Goal: Task Accomplishment & Management: Use online tool/utility

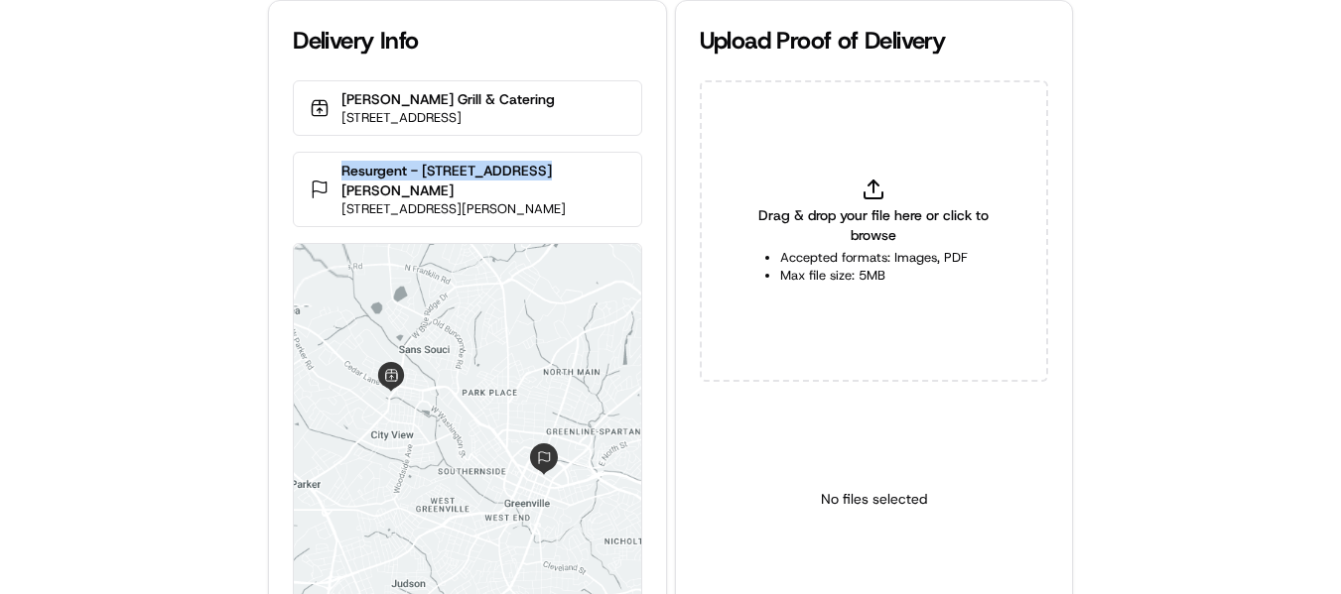
drag, startPoint x: 544, startPoint y: 191, endPoint x: 326, endPoint y: 187, distance: 218.4
click at [326, 187] on div "Resurgent - 55 [PERSON_NAME] Place [STREET_ADDRESS][PERSON_NAME]" at bounding box center [467, 189] width 348 height 75
copy p "Resurgent - [STREET_ADDRESS][PERSON_NAME]"
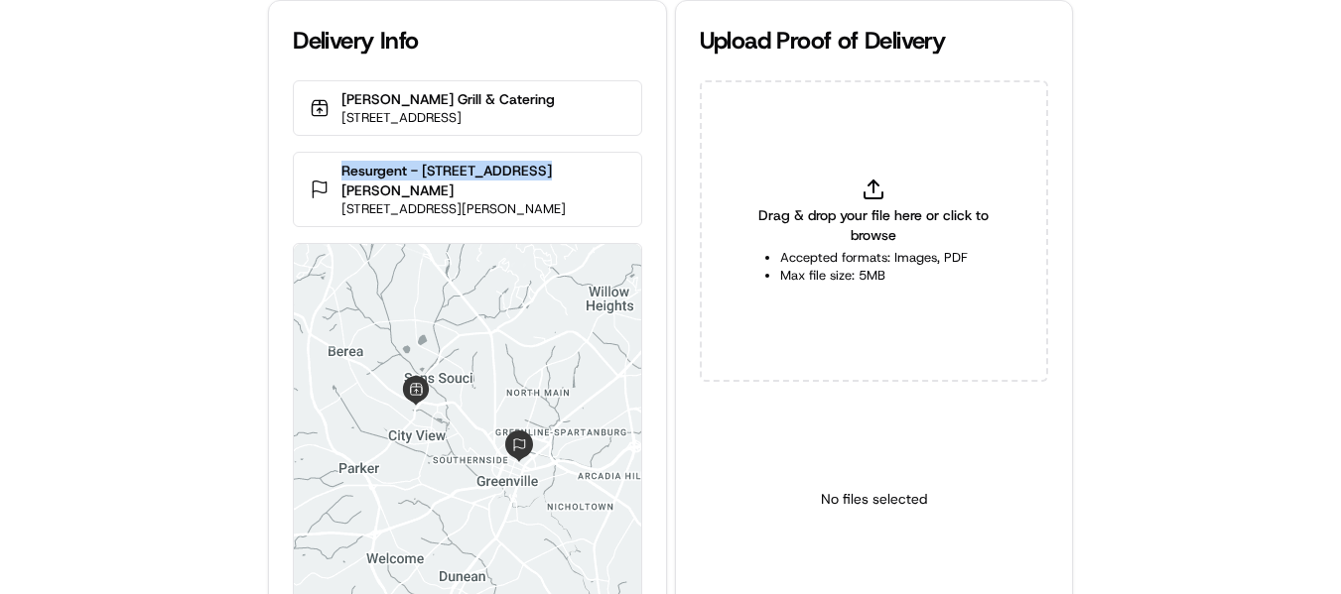
click at [524, 189] on p "Resurgent - [STREET_ADDRESS][PERSON_NAME]" at bounding box center [482, 181] width 283 height 40
drag, startPoint x: 484, startPoint y: 189, endPoint x: 299, endPoint y: 189, distance: 185.6
click at [299, 189] on div "Resurgent - 55 Beattie Place 55 Beattie Pl 4th floor, Greenville, SC 29601, USA" at bounding box center [467, 189] width 348 height 75
copy p "Resurgent - 55 Beattie Place"
click at [875, 198] on icon at bounding box center [873, 196] width 18 height 6
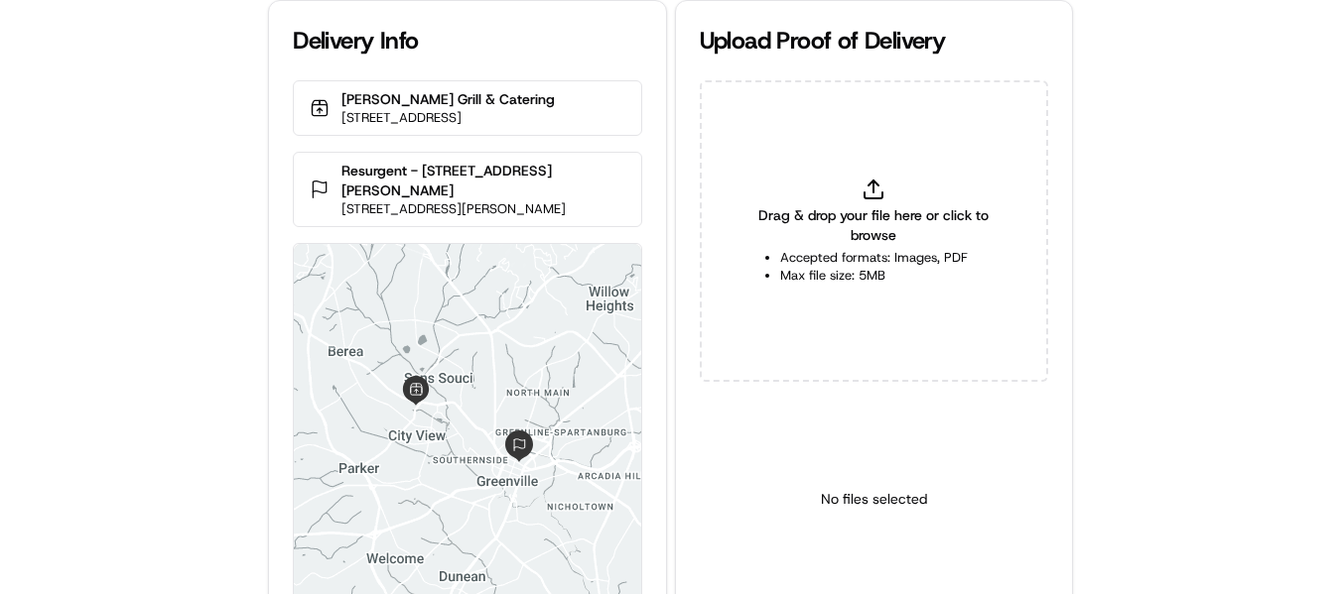
type input "C:\fakepath\Resurgent - 55 Beattie Place PoP2.jpeg"
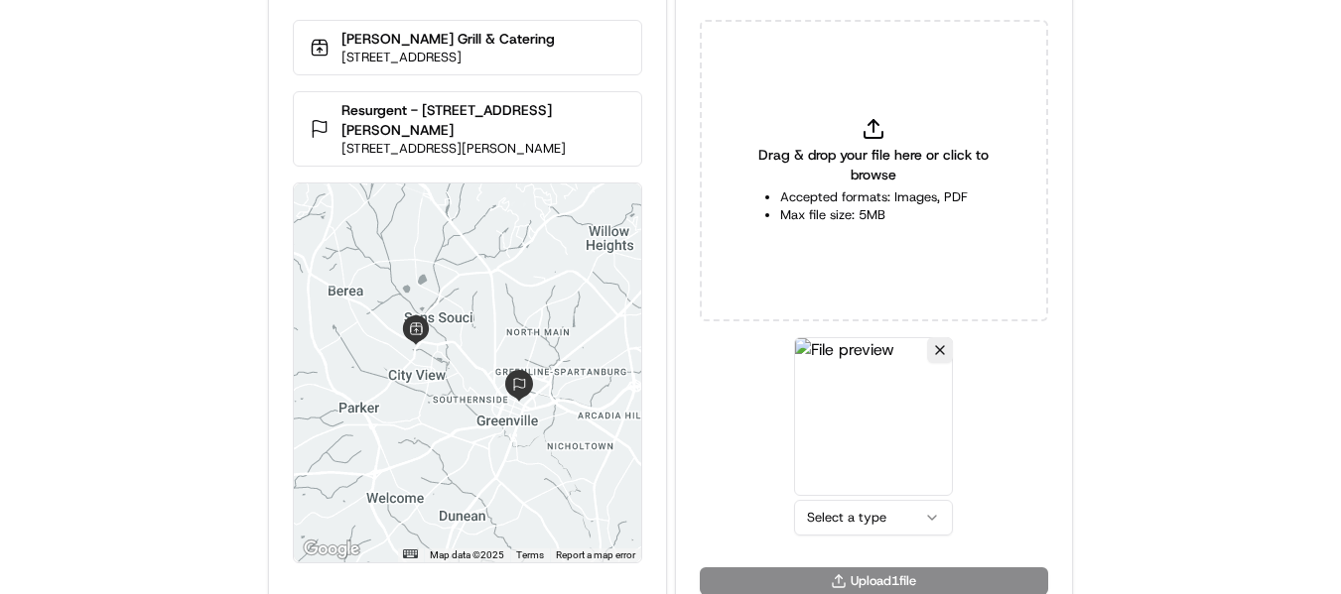
scroll to position [86, 0]
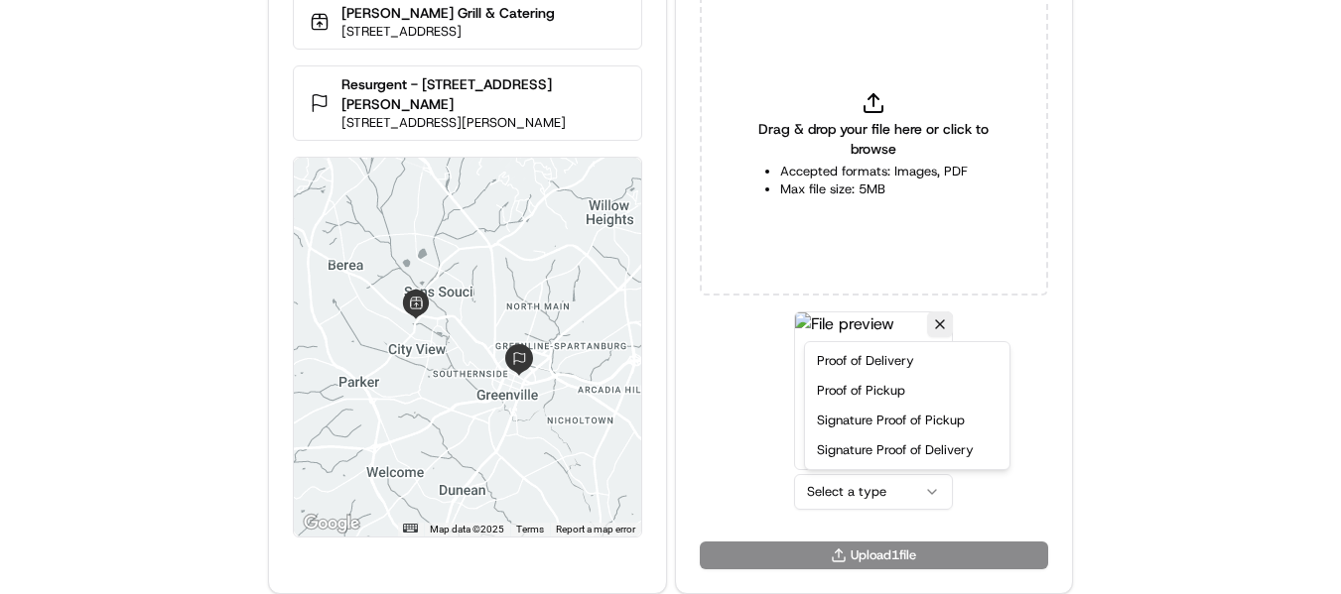
click at [865, 489] on html "Delivery Info Kendall's Grill & Catering 1810 W Blue Ridge Dr, Greenville, SC 2…" at bounding box center [670, 211] width 1341 height 594
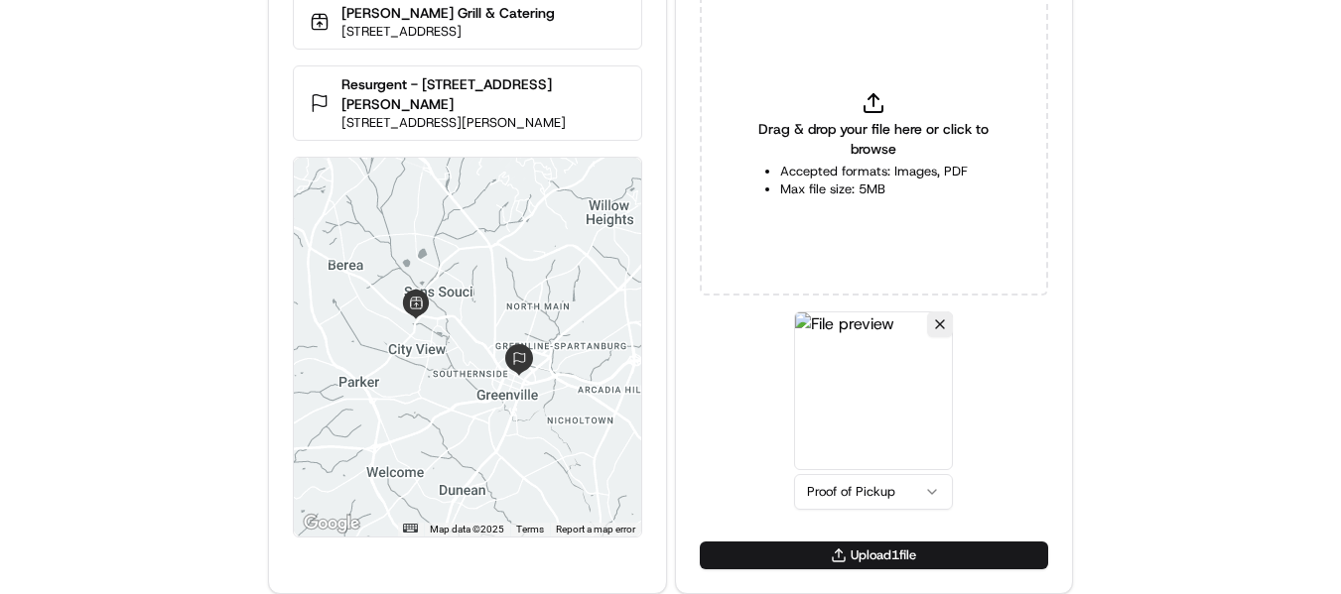
drag, startPoint x: 861, startPoint y: 543, endPoint x: 766, endPoint y: 543, distance: 95.3
click at [860, 544] on button "Upload 1 file" at bounding box center [874, 556] width 348 height 28
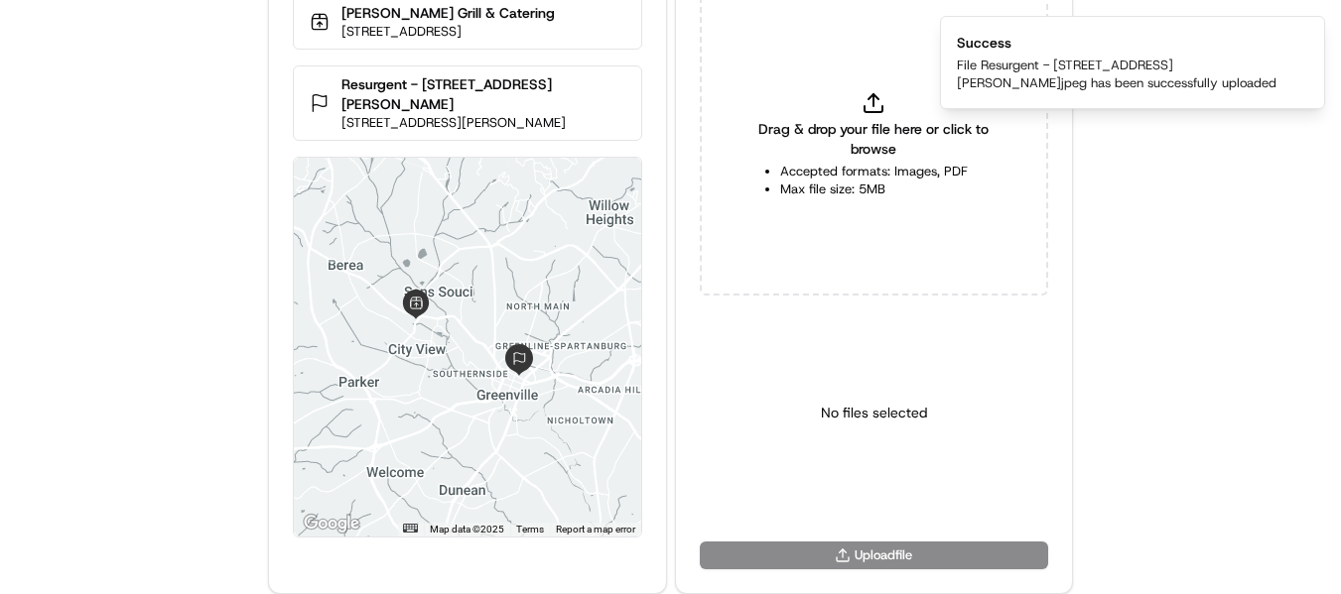
click at [857, 102] on div "Drag & drop your file here or click to browse Accepted formats: Images, PDF Max…" at bounding box center [874, 145] width 348 height 302
type input "C:\fakepath\Resurgent - 55 Beattie Place pod2.jpeg"
click at [844, 489] on html "Delivery Info Kendall's Grill & Catering 1810 W Blue Ridge Dr, Greenville, SC 2…" at bounding box center [670, 211] width 1341 height 594
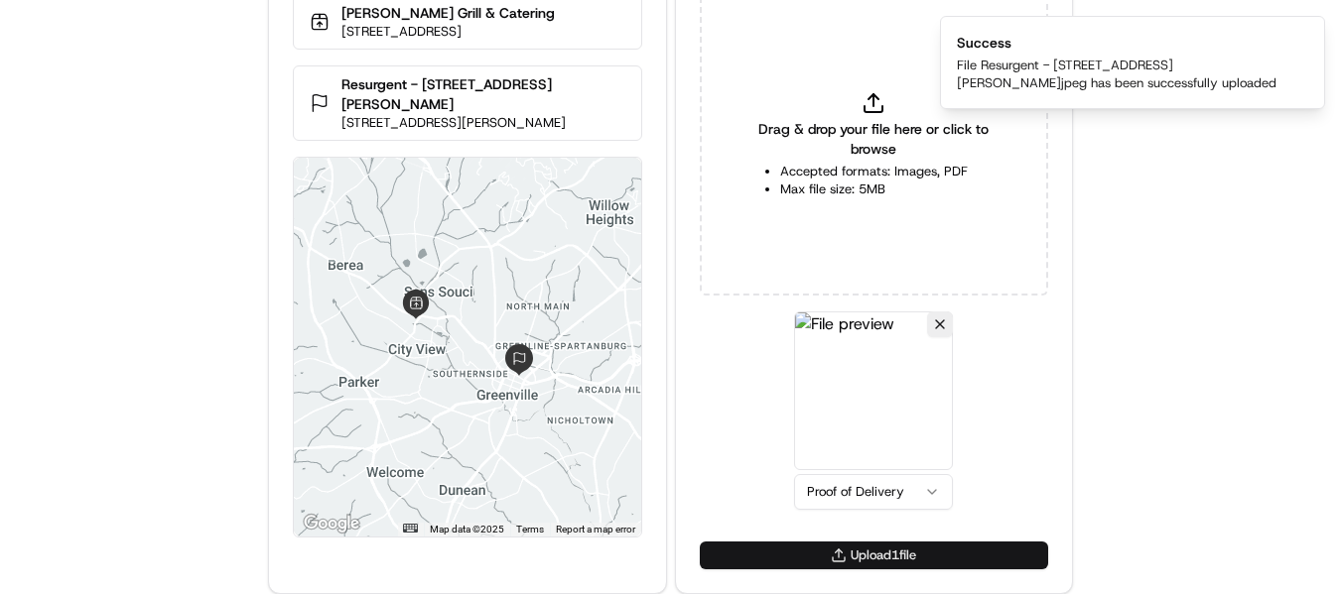
click at [850, 553] on button "Upload 1 file" at bounding box center [874, 556] width 348 height 28
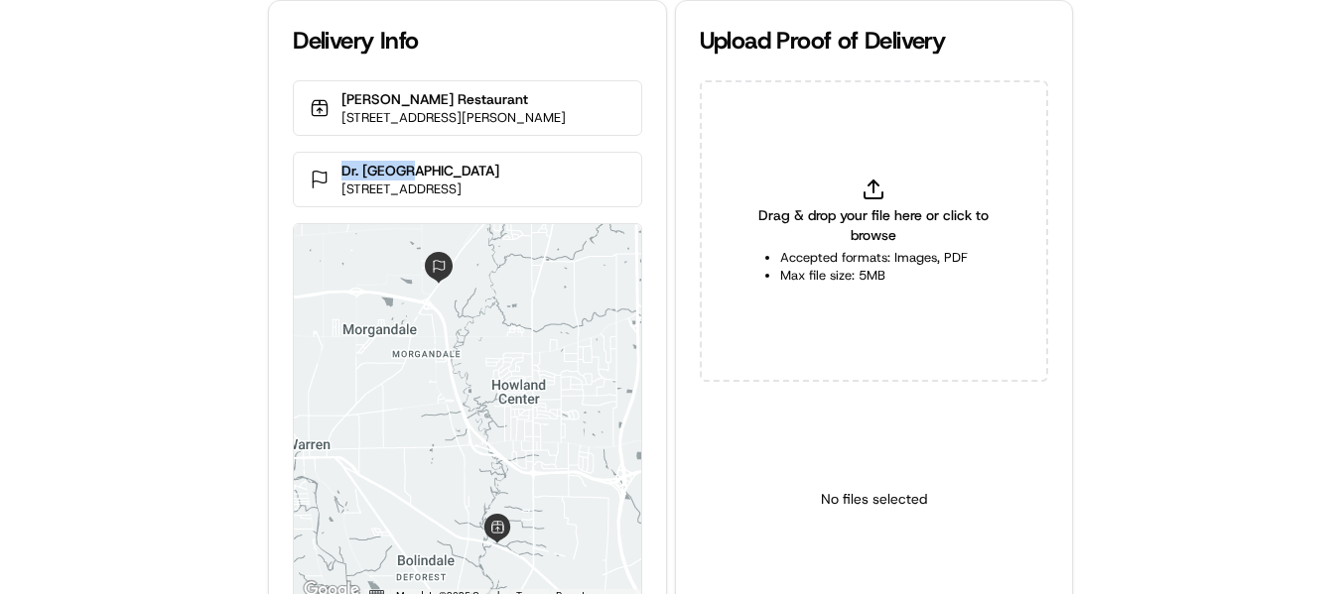
drag, startPoint x: 431, startPoint y: 181, endPoint x: 338, endPoint y: 187, distance: 92.5
click at [338, 187] on div "Dr. Naples 2249 Elm Rd, Cortland, OH 44410, USA" at bounding box center [467, 180] width 348 height 56
copy p "Dr. Naples"
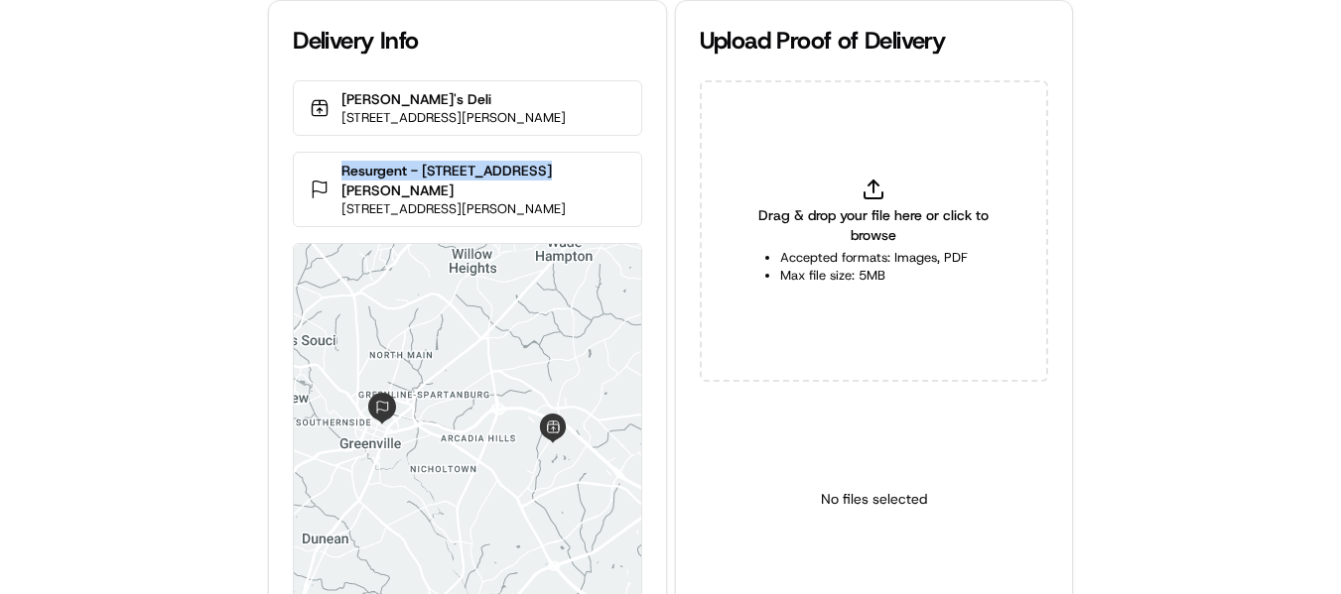
drag, startPoint x: 532, startPoint y: 186, endPoint x: 332, endPoint y: 182, distance: 199.5
click at [332, 182] on div "Resurgent - 55 [PERSON_NAME] Place [STREET_ADDRESS][PERSON_NAME]" at bounding box center [467, 189] width 348 height 75
copy p "Resurgent - [STREET_ADDRESS][PERSON_NAME]"
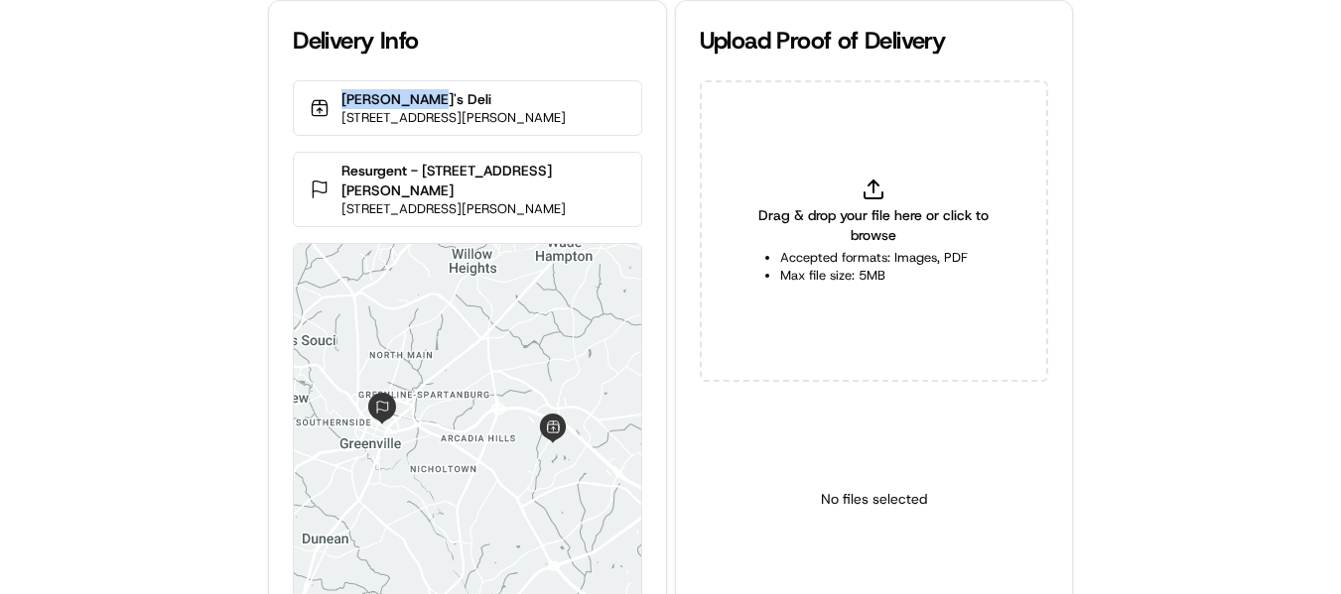
drag, startPoint x: 435, startPoint y: 89, endPoint x: 340, endPoint y: 95, distance: 94.5
click at [340, 95] on div "Jason's Deli 824 Woods Crossing Rd, Greenville, SC 29607, USA" at bounding box center [467, 108] width 348 height 56
copy p "Jason's Deli"
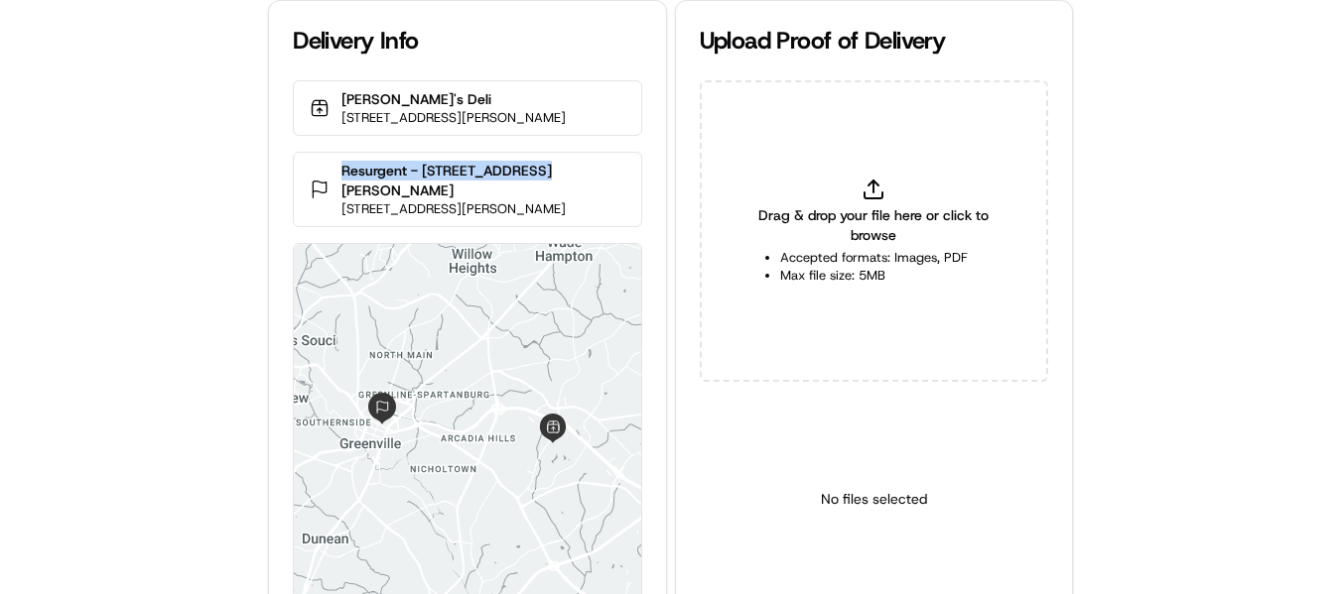
drag, startPoint x: 546, startPoint y: 187, endPoint x: 305, endPoint y: 199, distance: 241.5
click at [305, 199] on div "Resurgent - 55 [PERSON_NAME] Place [STREET_ADDRESS][PERSON_NAME]" at bounding box center [467, 189] width 348 height 75
copy p "Resurgent - [STREET_ADDRESS][PERSON_NAME]"
click at [916, 172] on div "Drag & drop your file here or click to browse Accepted formats: Images, PDF Max…" at bounding box center [874, 231] width 348 height 302
type input "C:\fakepath\Resurgent - 55 Beattie Place pop3.jpeg"
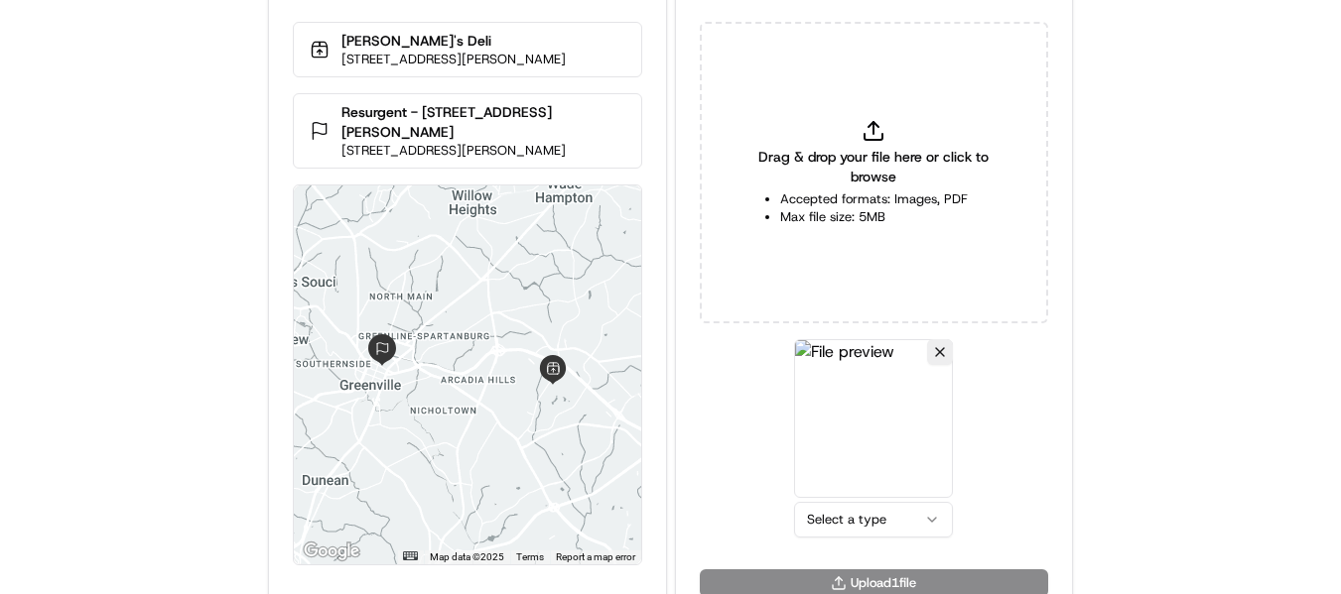
scroll to position [86, 0]
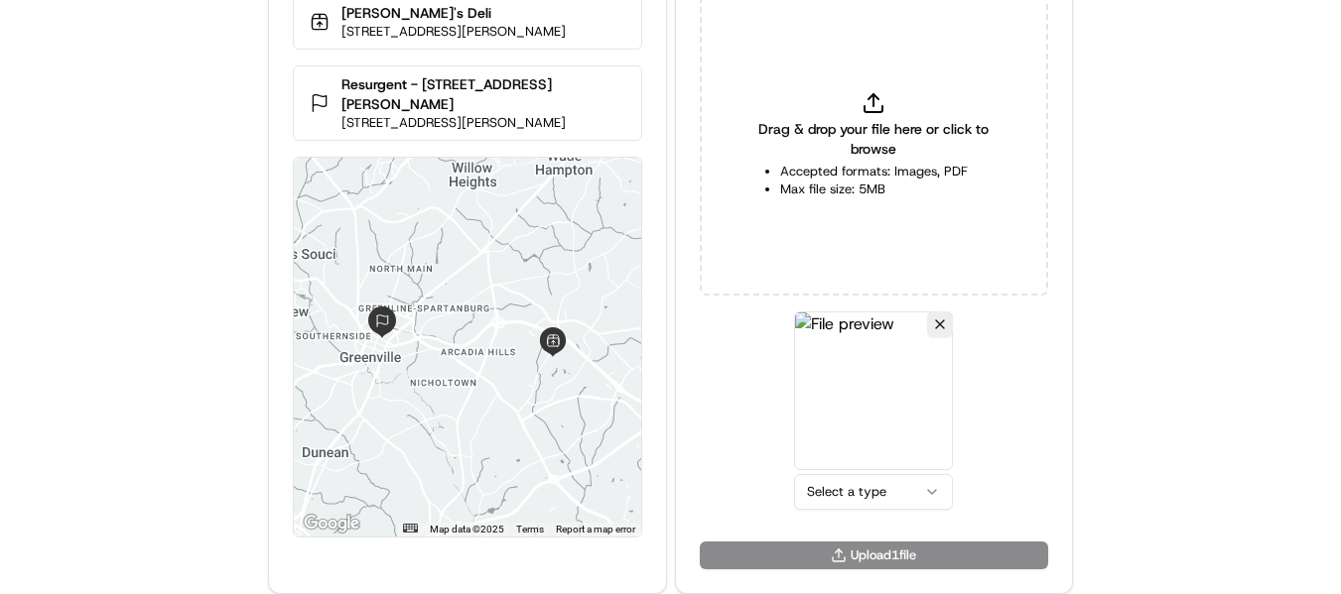
click at [870, 480] on html "Delivery Info Jason's Deli 824 Woods Crossing Rd, Greenville, SC 29607, USA Res…" at bounding box center [670, 211] width 1341 height 594
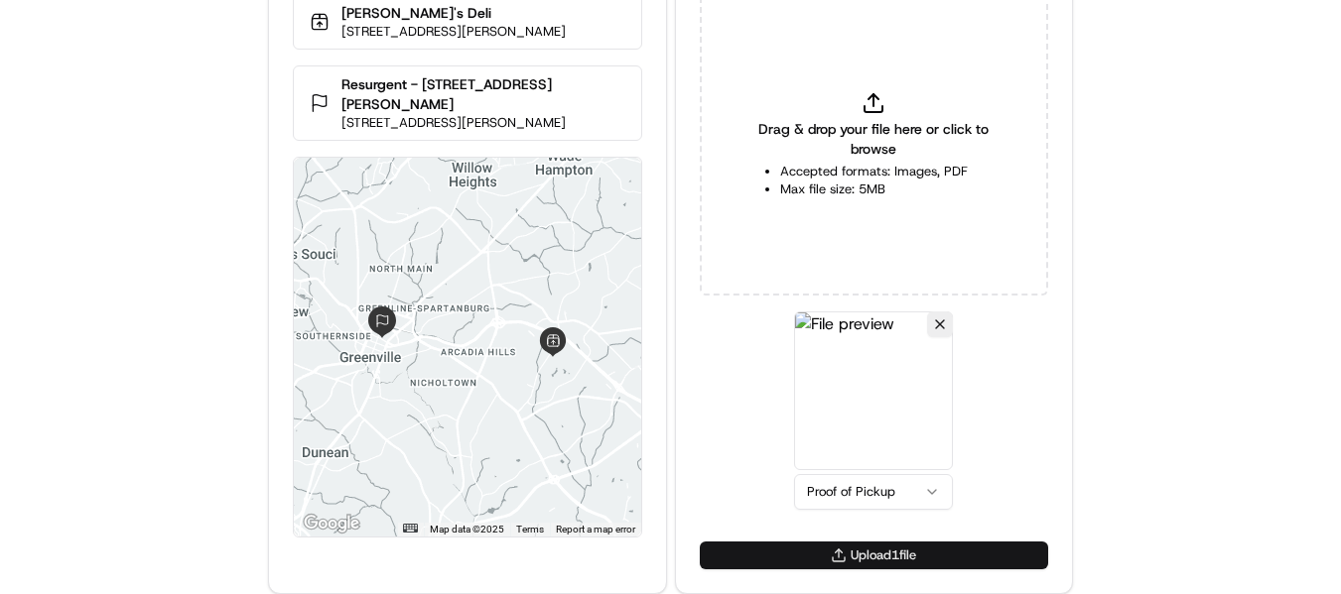
click at [891, 552] on button "Upload 1 file" at bounding box center [874, 556] width 348 height 28
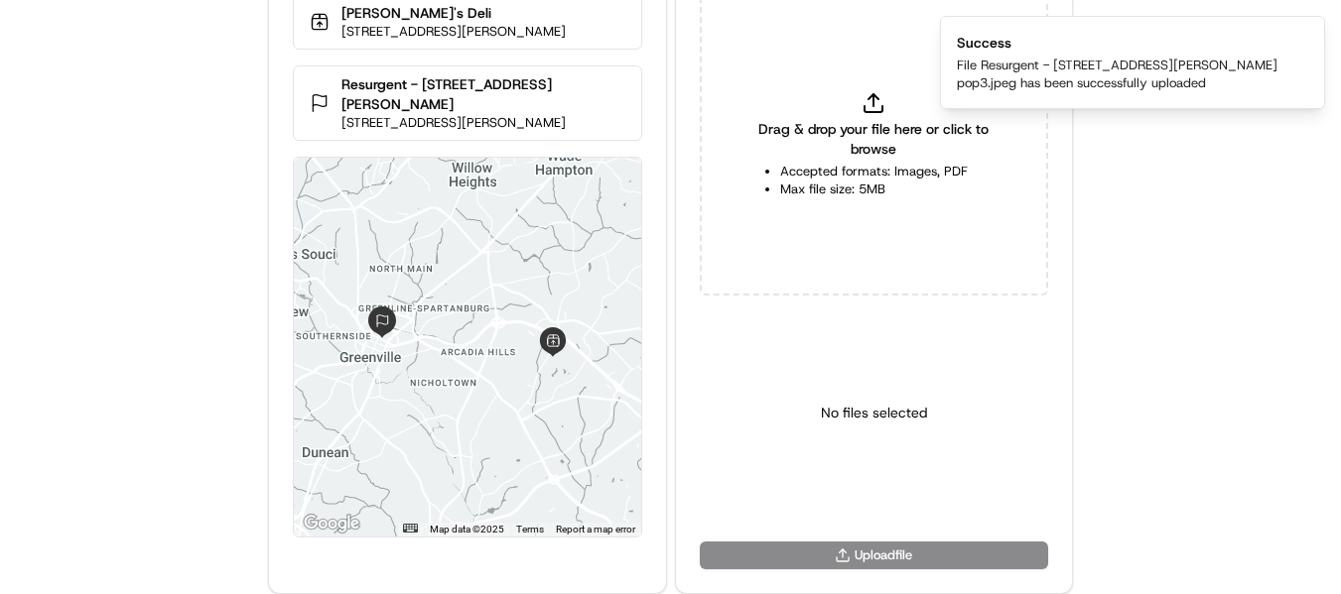
click at [886, 117] on div "Drag & drop your file here or click to browse Accepted formats: Images, PDF Max…" at bounding box center [874, 145] width 348 height 302
type input "C:\fakepath\Resurgent - 55 Beattie Place pod3.jpeg"
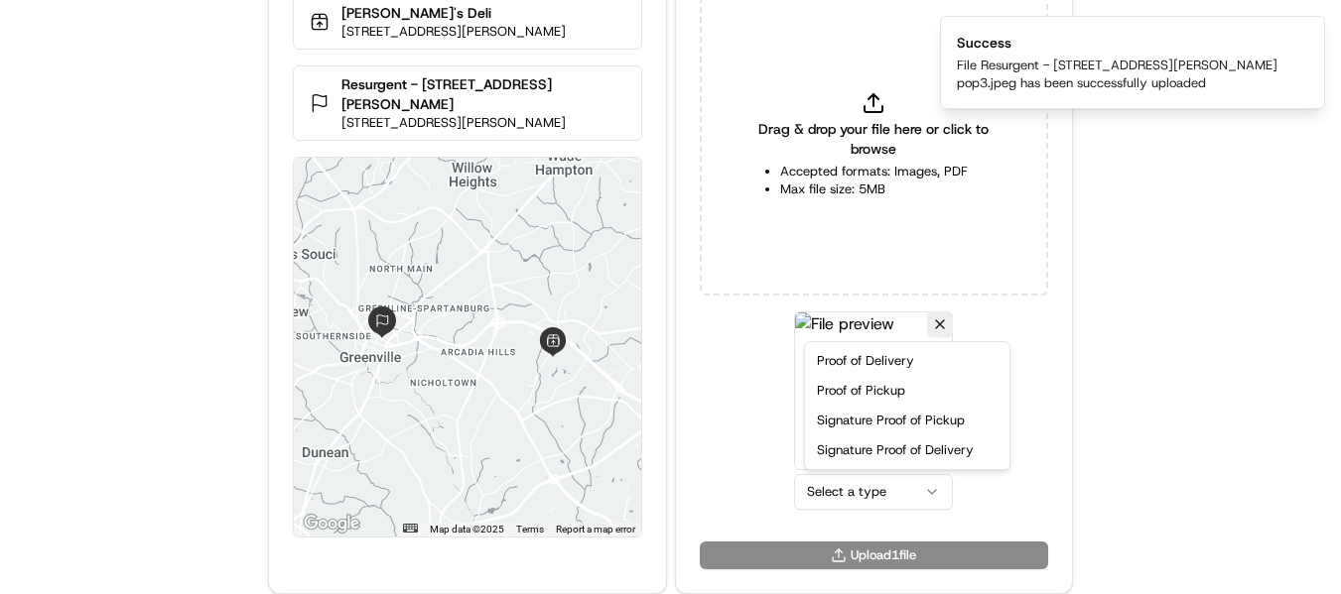
click at [847, 483] on html "Delivery Info Jason's Deli 824 Woods Crossing Rd, Greenville, SC 29607, USA Res…" at bounding box center [670, 211] width 1341 height 594
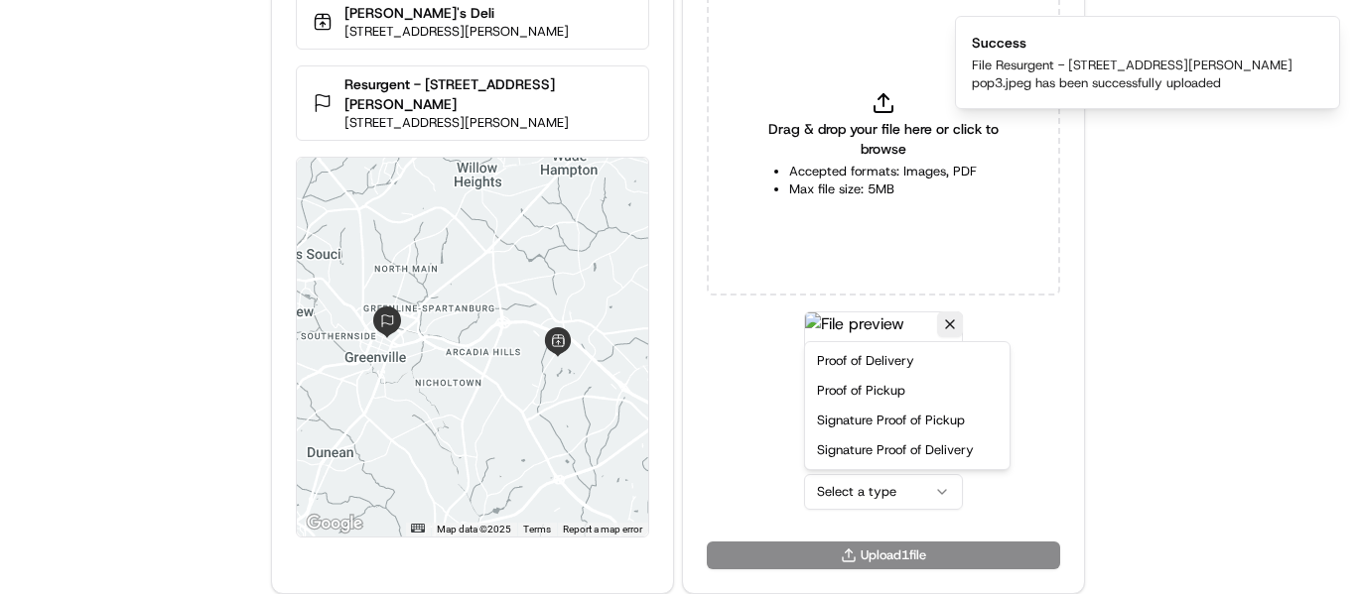
drag, startPoint x: 860, startPoint y: 362, endPoint x: 893, endPoint y: 526, distance: 167.0
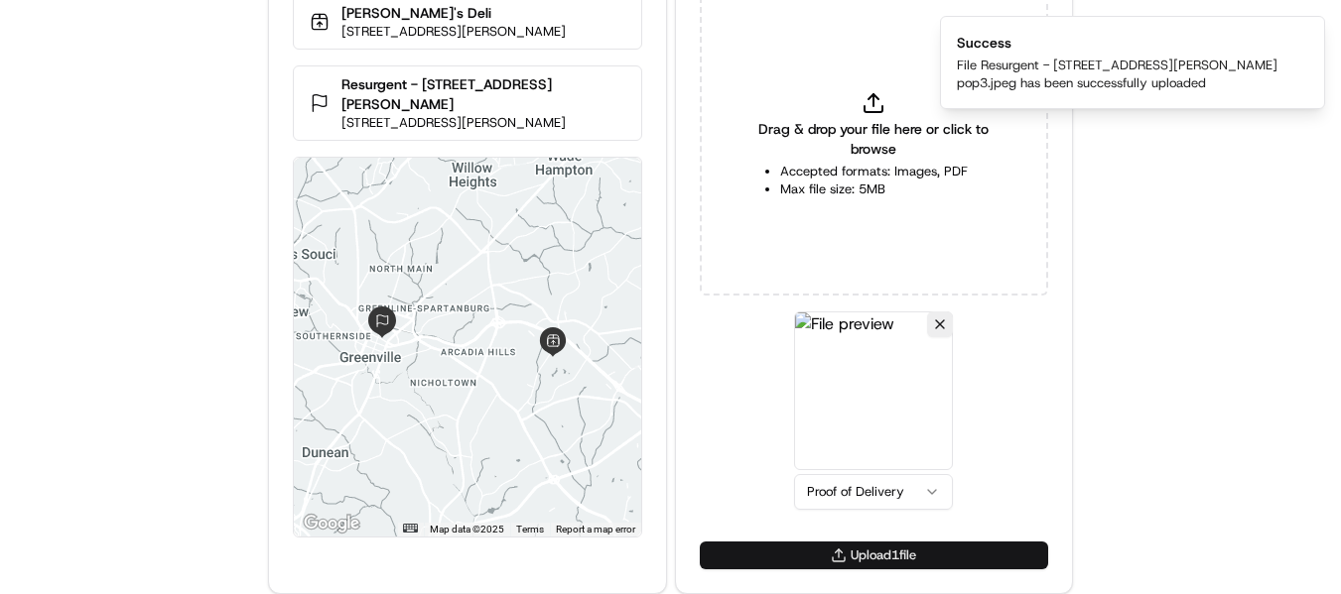
click at [874, 564] on button "Upload 1 file" at bounding box center [874, 556] width 348 height 28
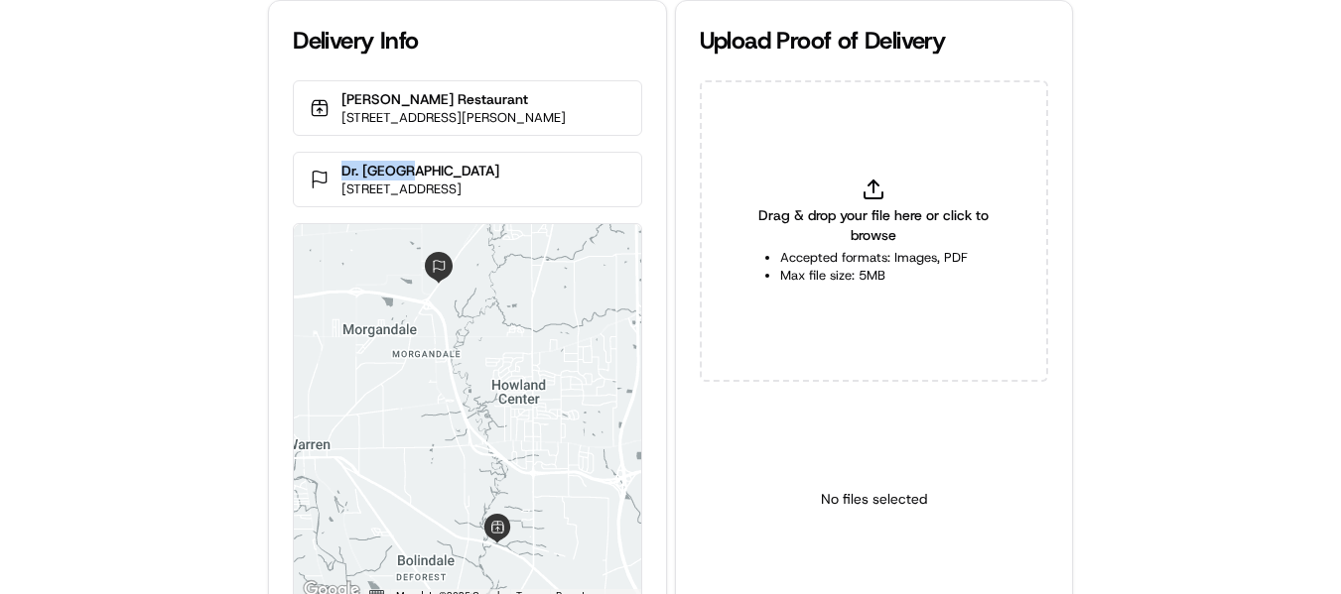
drag, startPoint x: 414, startPoint y: 179, endPoint x: 326, endPoint y: 179, distance: 87.3
click at [326, 179] on div "Dr. Naples 2249 Elm Rd, Cortland, OH 44410, USA" at bounding box center [467, 180] width 348 height 56
copy p "Dr. Naples"
click at [880, 156] on div "Drag & drop your file here or click to browse Accepted formats: Images, PDF Max…" at bounding box center [874, 231] width 348 height 302
type input "C:\fakepath\Dr. Naples pop.jpeg"
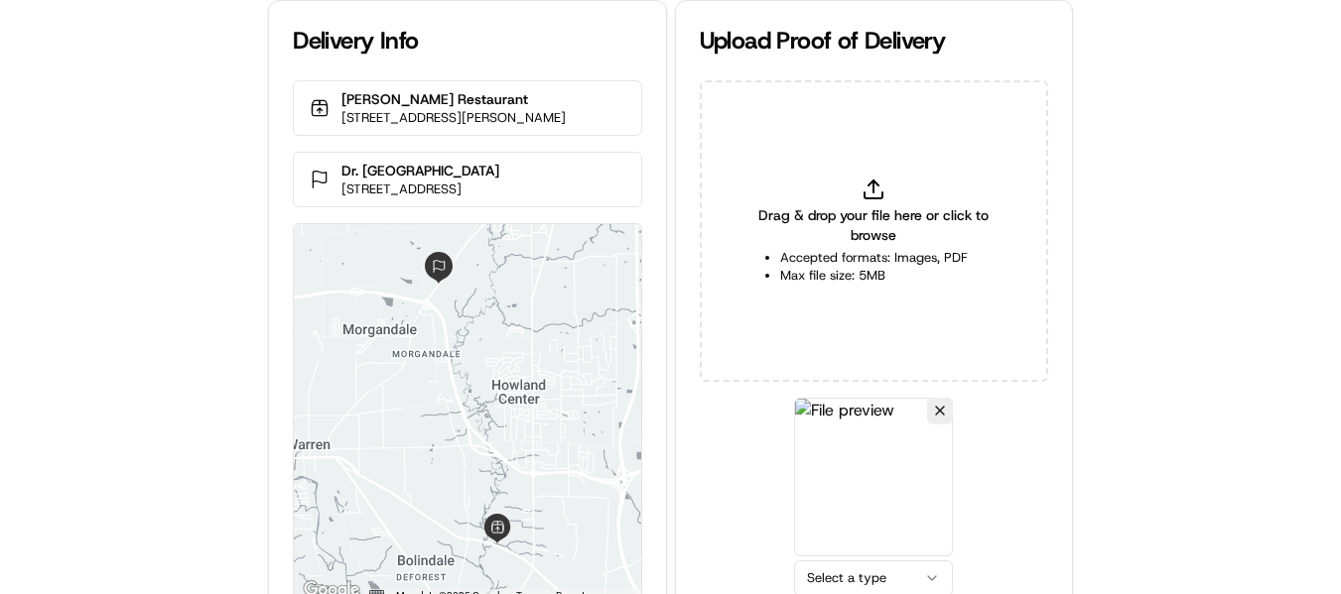
click at [880, 583] on html "Delivery Info Bob Evans Restaurant 5413 Youngstown Warren Rd, Niles, OH 44446, …" at bounding box center [670, 297] width 1341 height 594
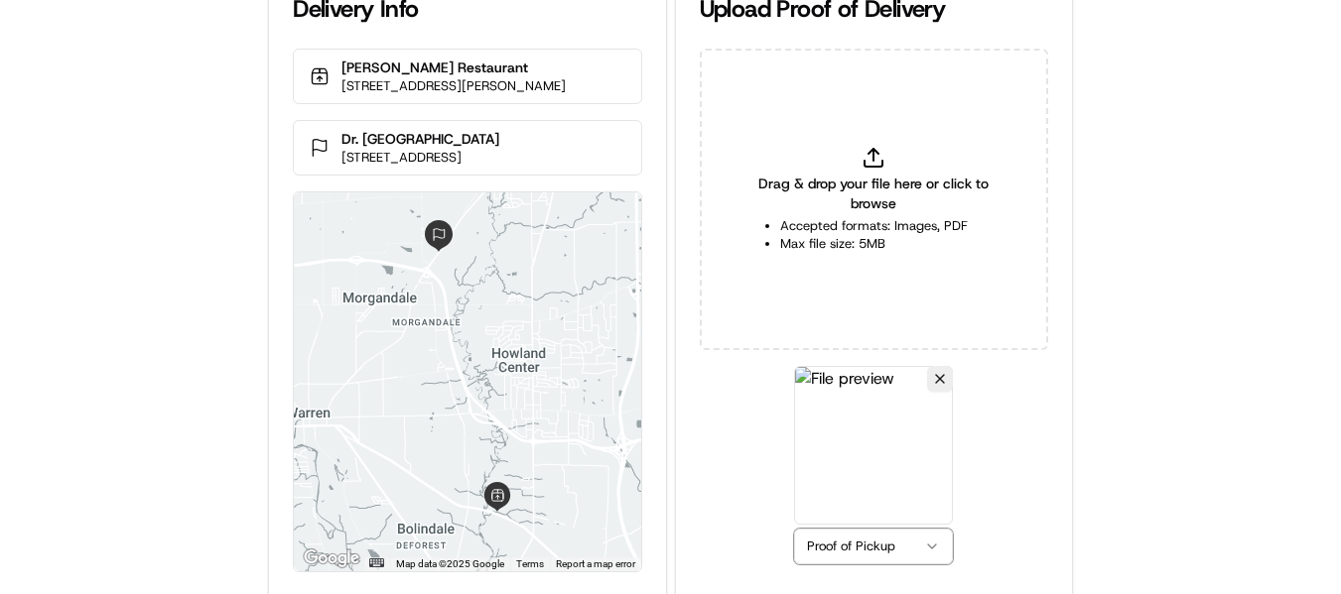
scroll to position [86, 0]
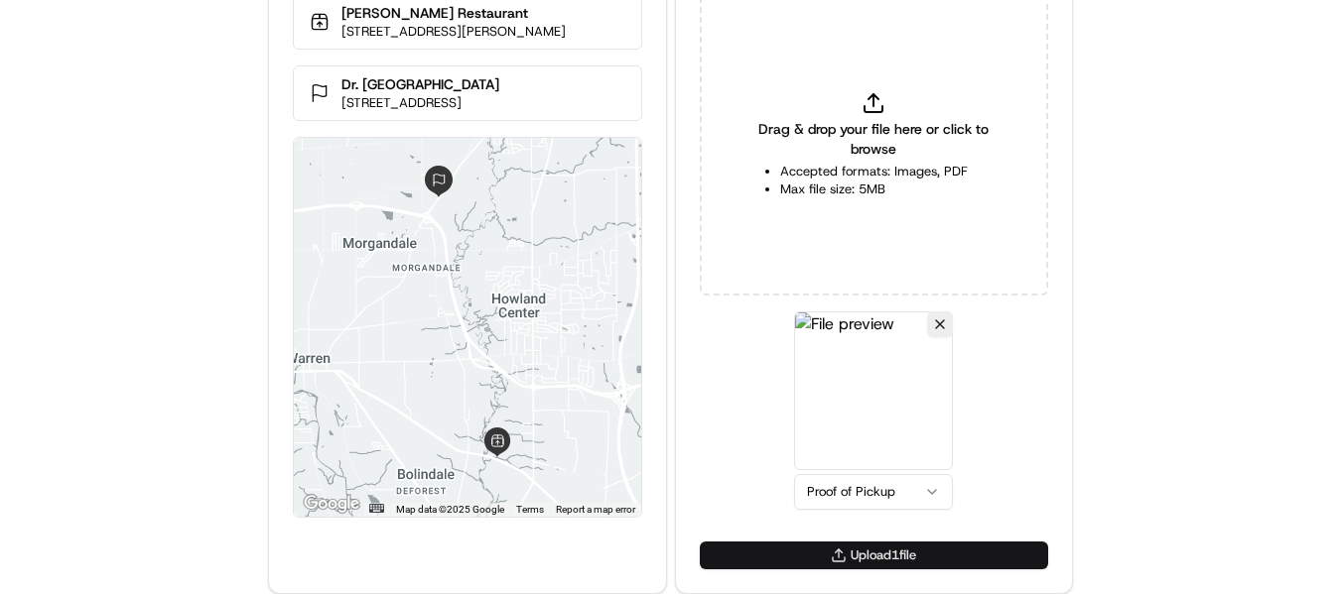
click at [857, 561] on button "Upload 1 file" at bounding box center [874, 556] width 348 height 28
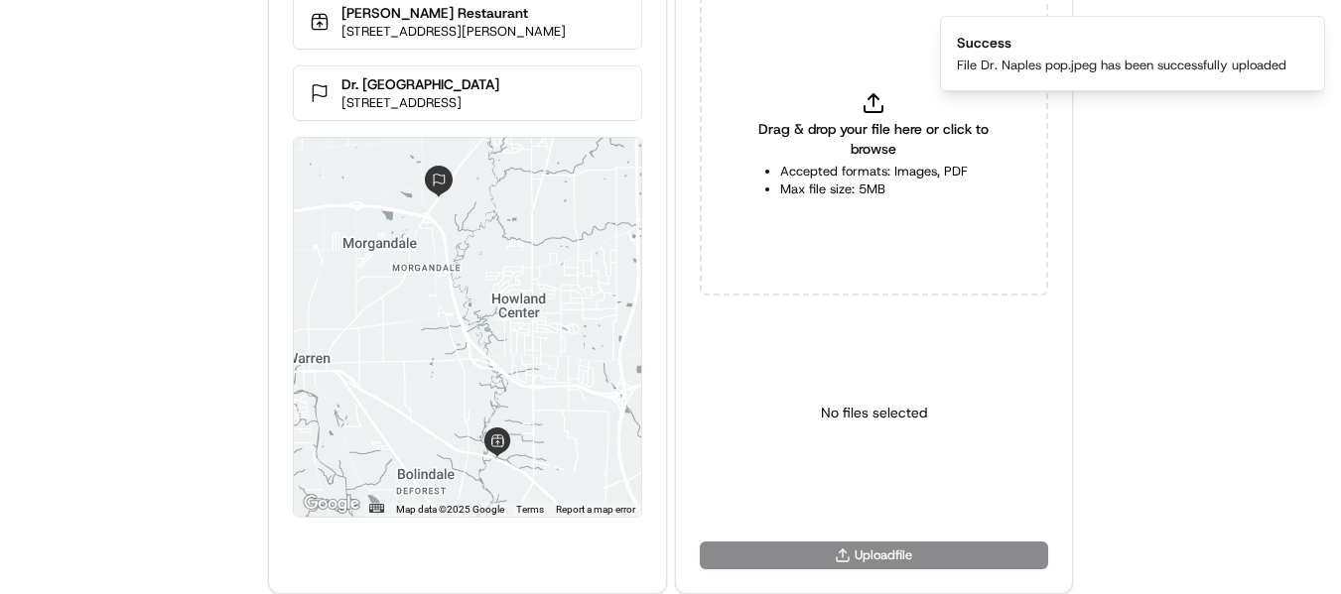
click at [857, 115] on div "Drag & drop your file here or click to browse Accepted formats: Images, PDF Max…" at bounding box center [874, 145] width 348 height 302
type input "C:\fakepath\Dr. Naples pod.jpeg"
click at [880, 499] on html "Delivery Info Bob Evans Restaurant 5413 Youngstown Warren Rd, Niles, OH 44446, …" at bounding box center [670, 211] width 1341 height 594
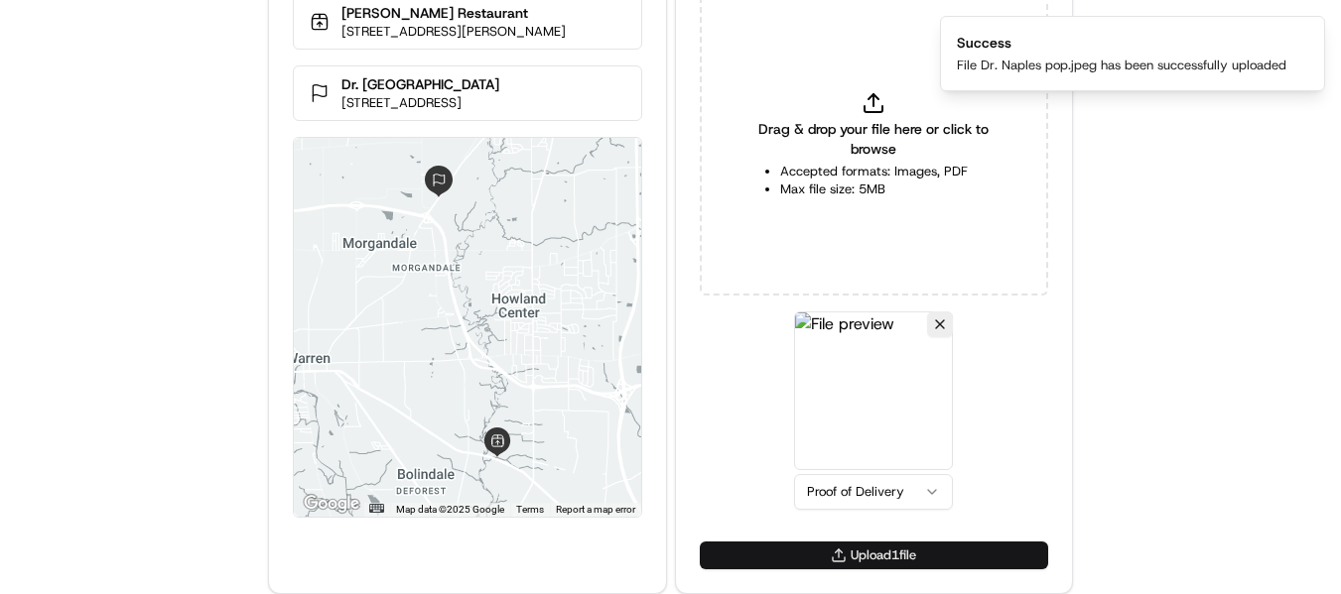
click at [860, 564] on button "Upload 1 file" at bounding box center [874, 556] width 348 height 28
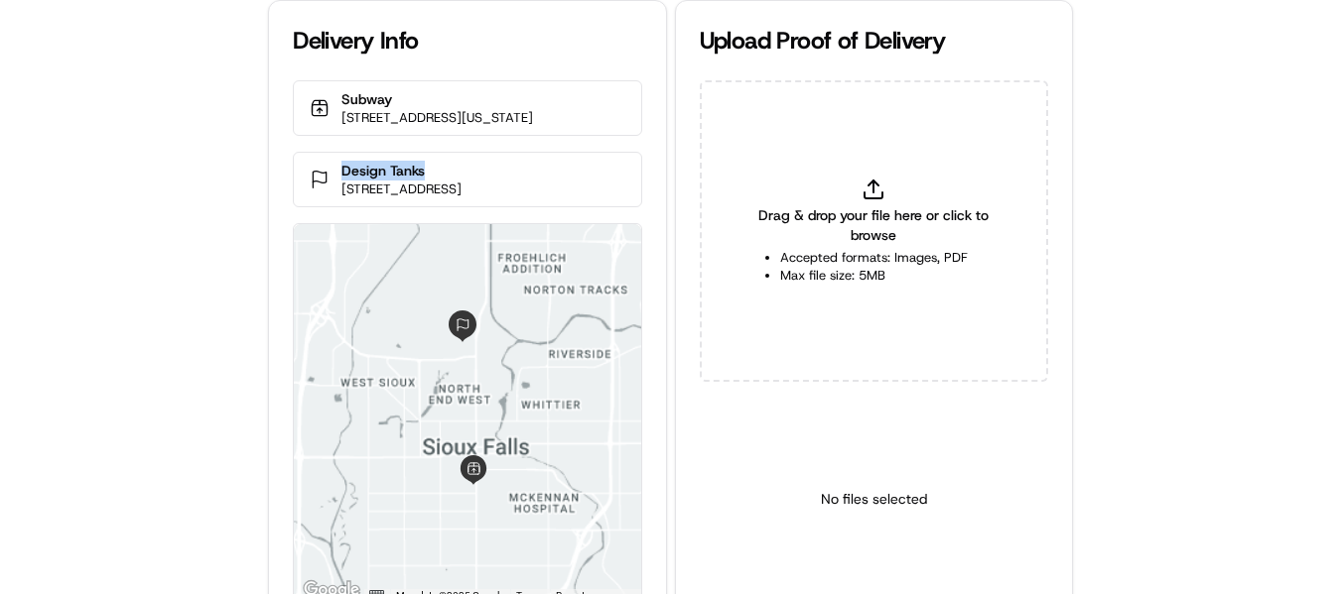
drag, startPoint x: 389, startPoint y: 188, endPoint x: 340, endPoint y: 190, distance: 48.7
click at [340, 190] on div "Design Tanks [STREET_ADDRESS]" at bounding box center [467, 180] width 348 height 56
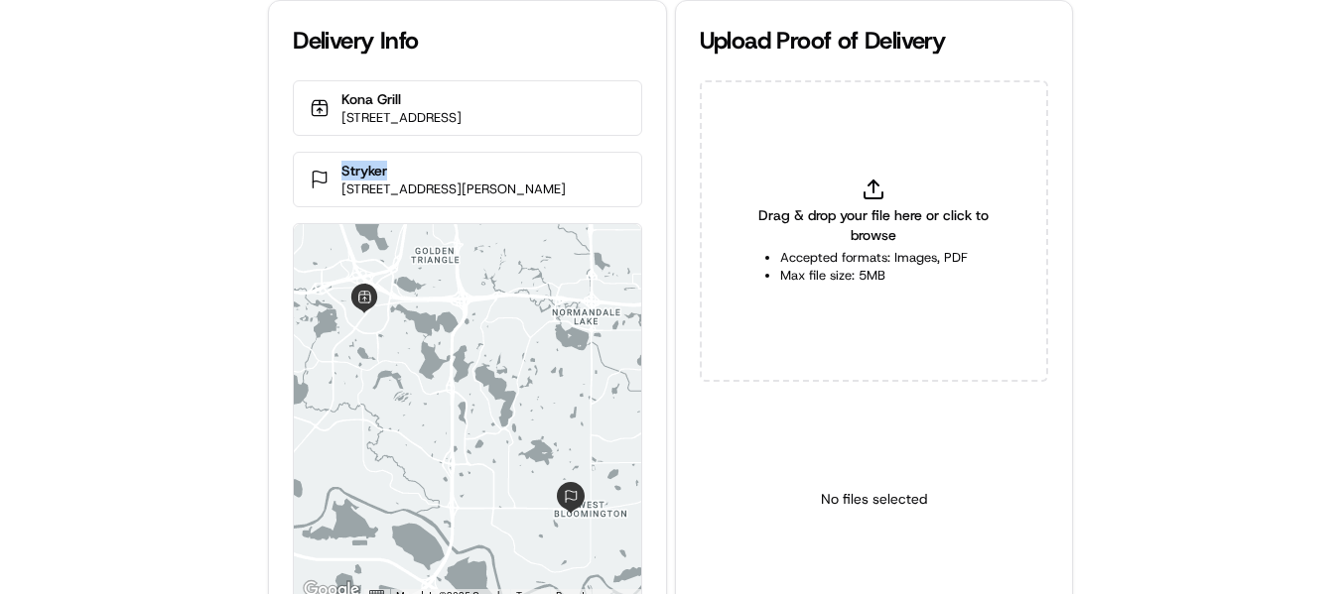
drag, startPoint x: 353, startPoint y: 186, endPoint x: 339, endPoint y: 186, distance: 13.9
click at [339, 186] on div "Stryker [STREET_ADDRESS][PERSON_NAME]" at bounding box center [467, 180] width 348 height 56
copy p "Stryker"
click at [408, 181] on p "Stryker" at bounding box center [453, 171] width 224 height 20
drag, startPoint x: 408, startPoint y: 190, endPoint x: 344, endPoint y: 185, distance: 63.7
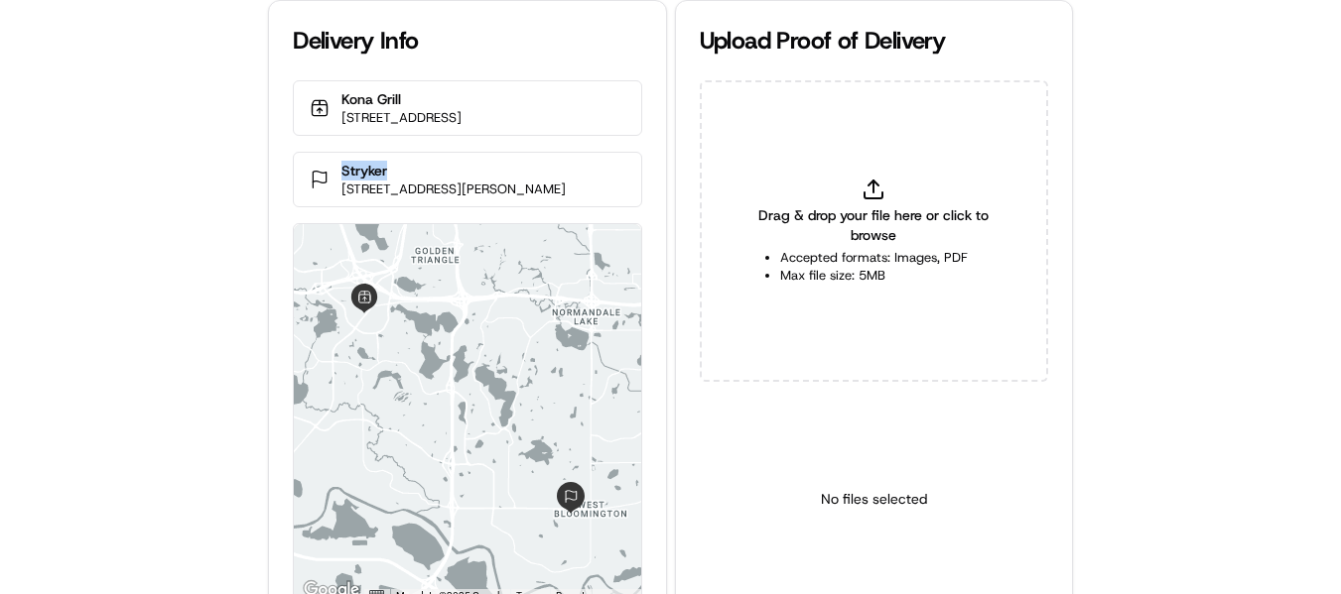
click at [344, 181] on p "Stryker" at bounding box center [453, 171] width 224 height 20
copy p "Stryker"
click at [872, 197] on icon at bounding box center [873, 196] width 18 height 6
type input "C:\fakepath\Stryker pop.jpeg"
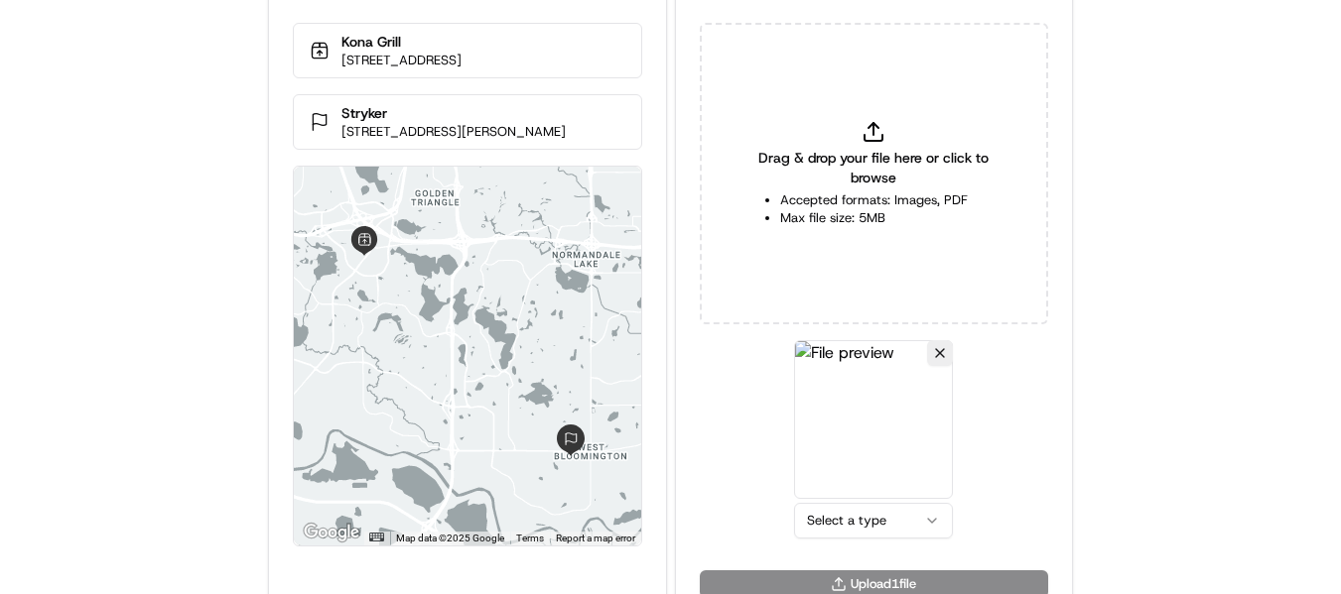
scroll to position [86, 0]
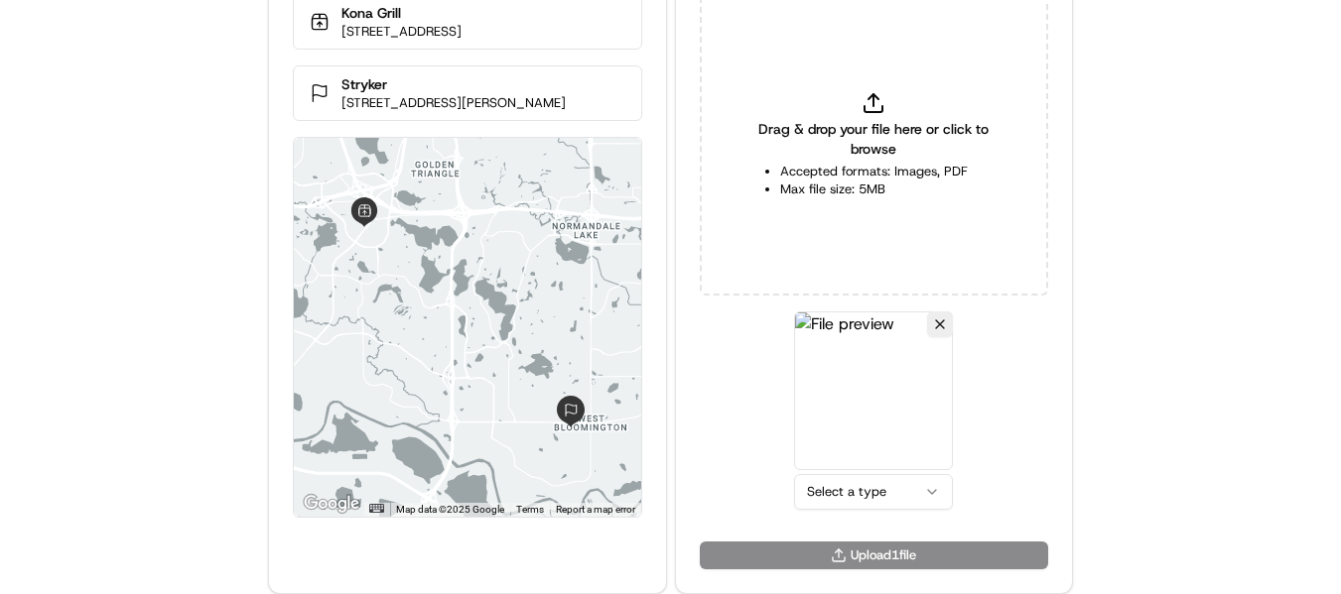
click at [881, 496] on html "Delivery Info Kona Grill 11997 Singletree Ln, Eden Prairie, MN 55344, USA Stryk…" at bounding box center [670, 211] width 1341 height 594
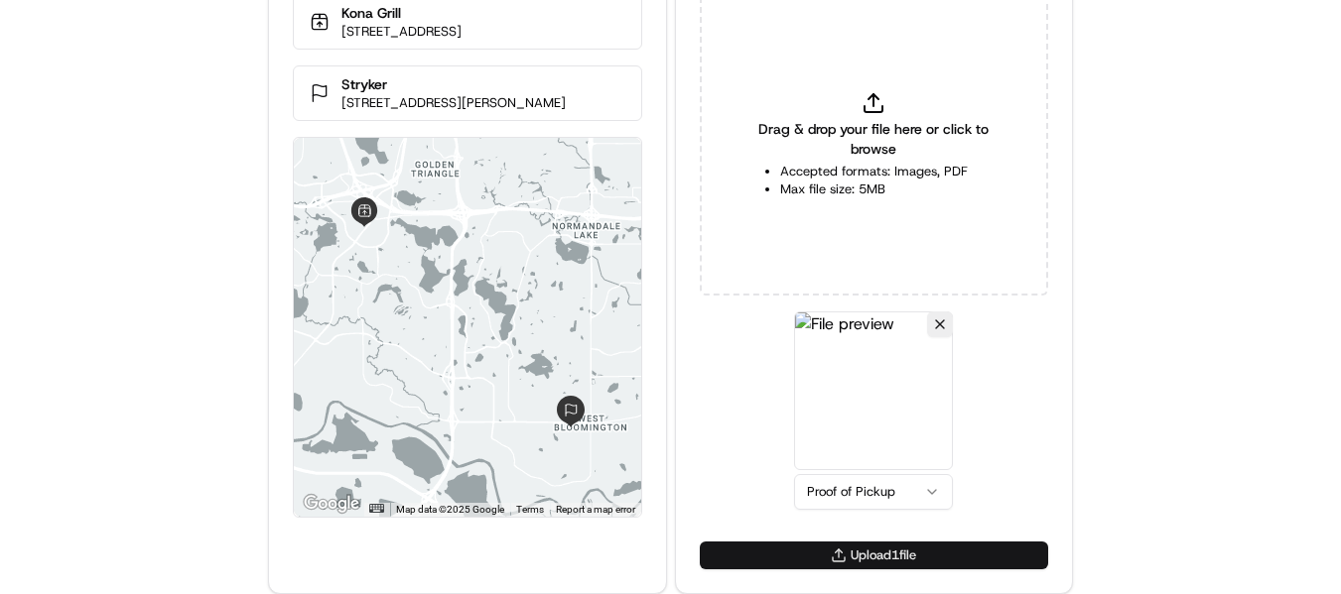
click at [847, 553] on button "Upload 1 file" at bounding box center [874, 556] width 348 height 28
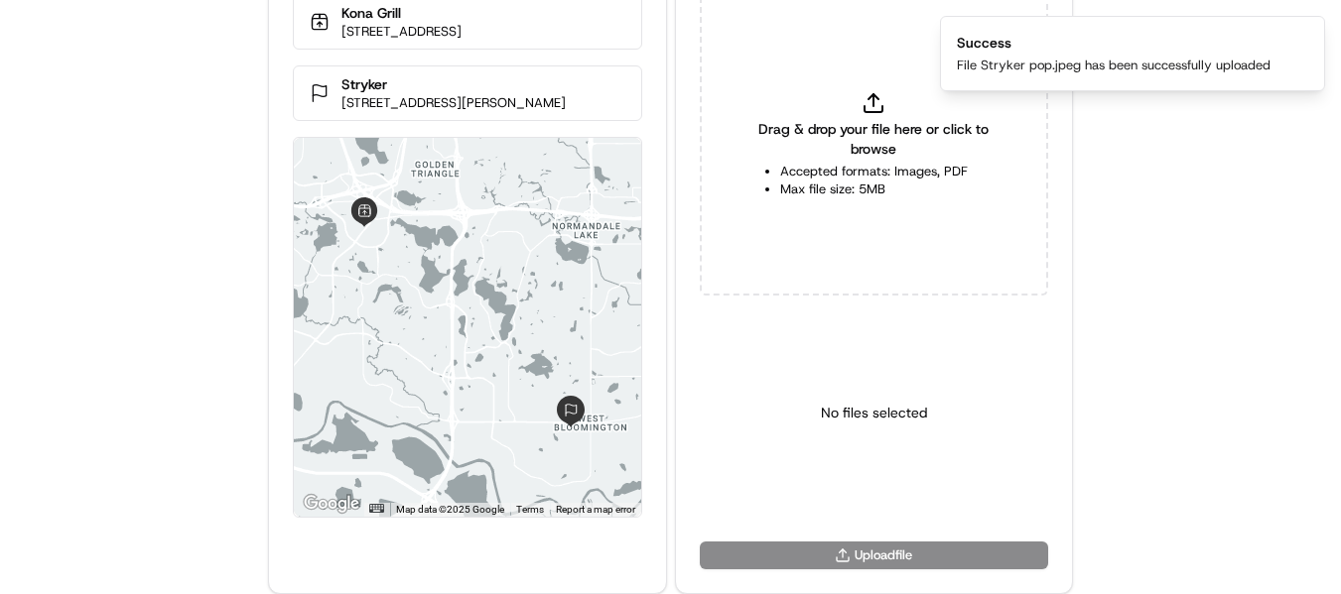
click at [878, 125] on span "Drag & drop your file here or click to browse" at bounding box center [873, 139] width 249 height 40
type input "C:\fakepath\Stryker pod.jpeg"
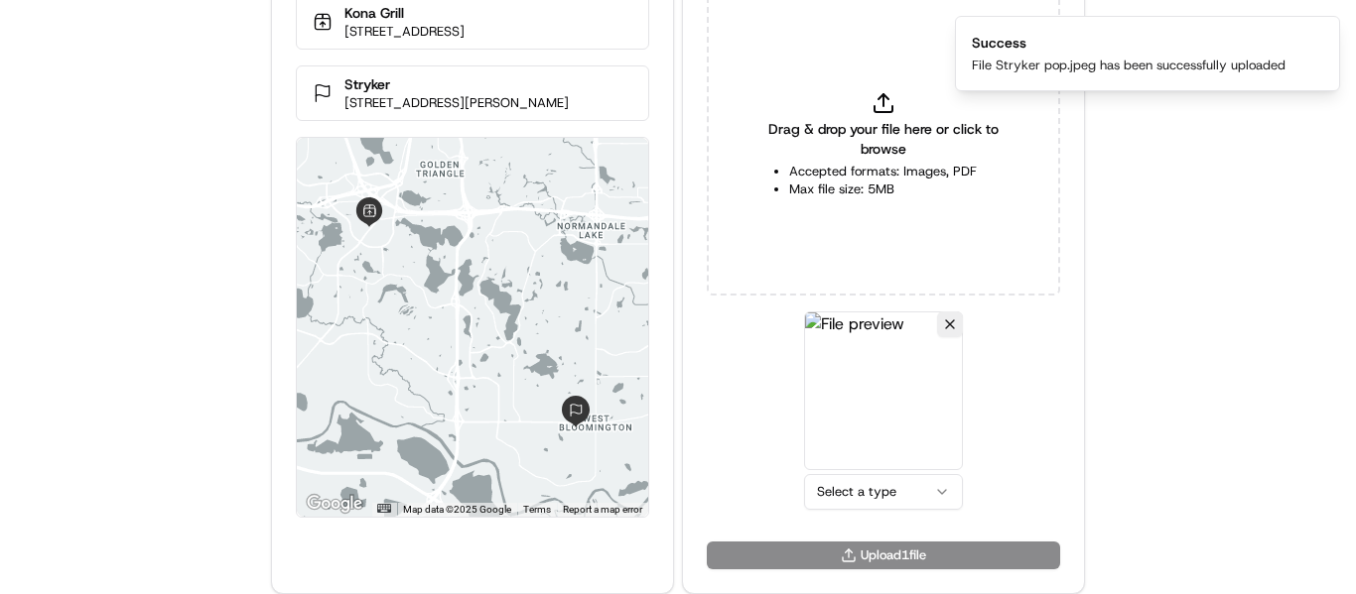
click at [873, 490] on html "Delivery Info Kona Grill 11997 Singletree Ln, Eden Prairie, MN 55344, USA Stryk…" at bounding box center [678, 211] width 1356 height 594
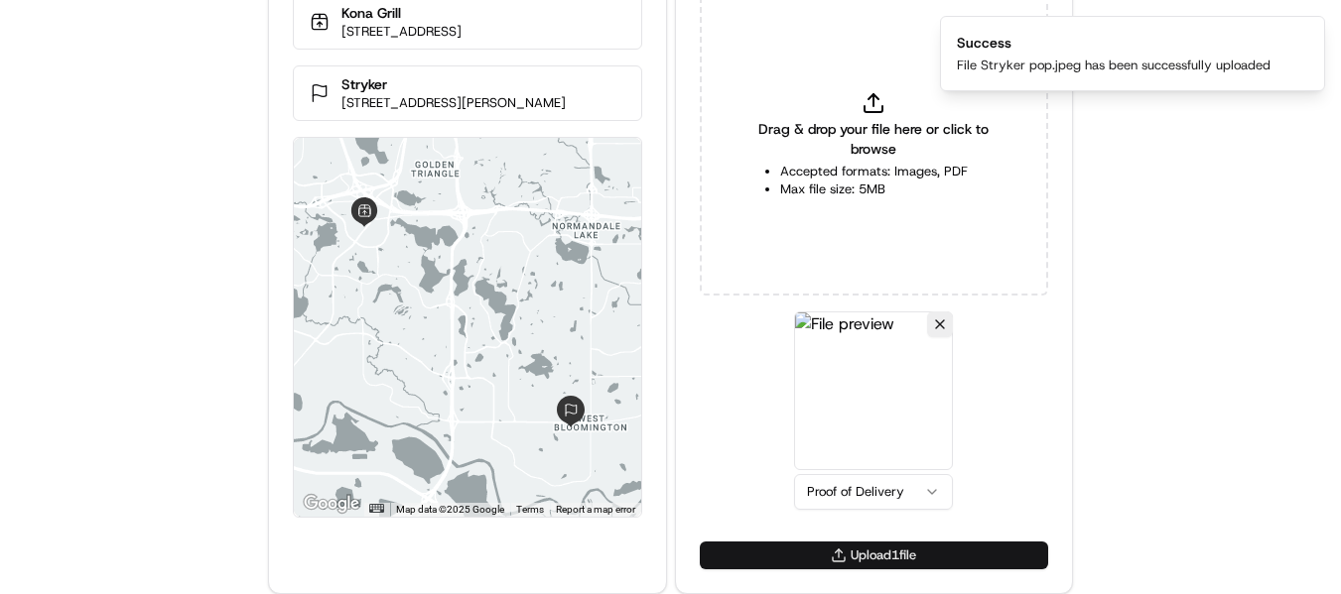
click at [867, 547] on button "Upload 1 file" at bounding box center [874, 556] width 348 height 28
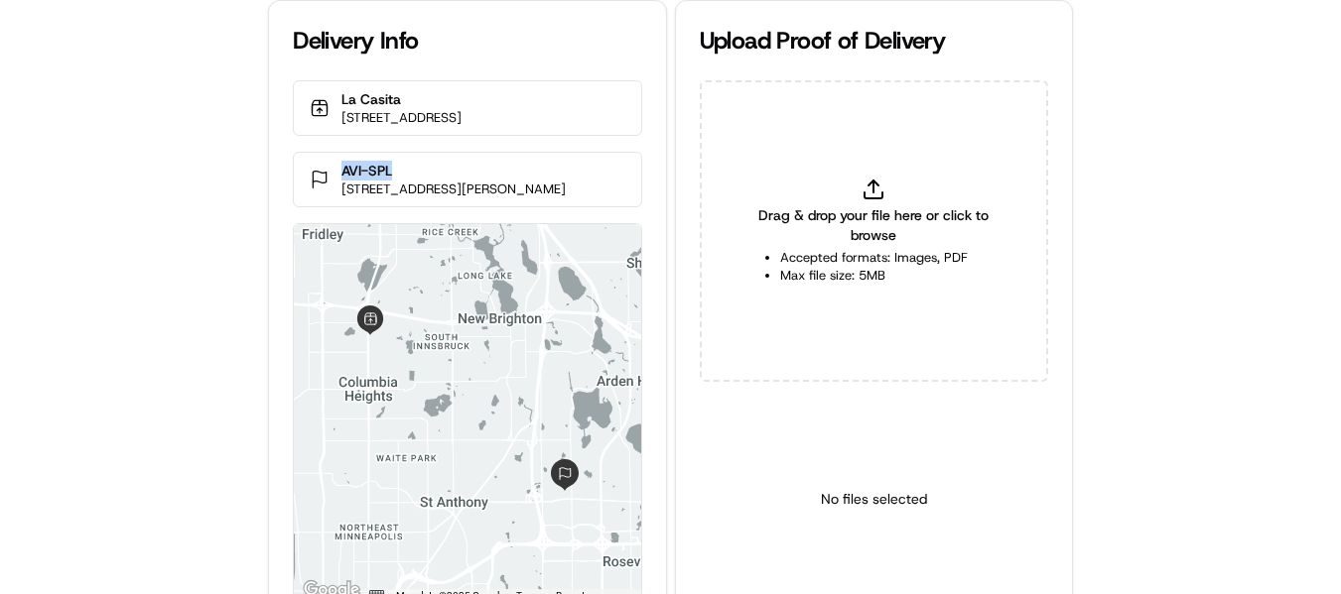
drag, startPoint x: 405, startPoint y: 192, endPoint x: 318, endPoint y: 182, distance: 87.9
click at [318, 182] on div "AVI-SPL [STREET_ADDRESS][PERSON_NAME]" at bounding box center [467, 180] width 348 height 56
copy p "AVI-SPL"
click at [882, 195] on icon at bounding box center [873, 196] width 18 height 6
type input "C:\fakepath\AVI-SPL pop.jpeg"
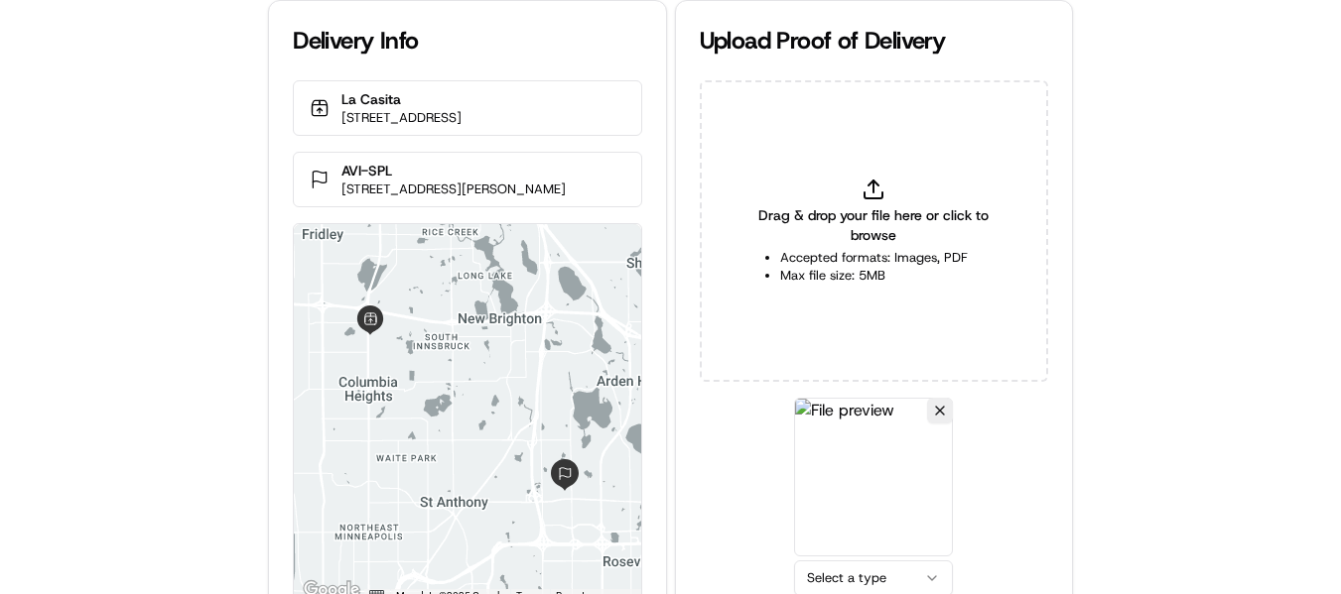
click at [864, 578] on html "Delivery Info [GEOGRAPHIC_DATA] [STREET_ADDRESS] AVI-SPL [STREET_ADDRESS][PERSO…" at bounding box center [670, 297] width 1341 height 594
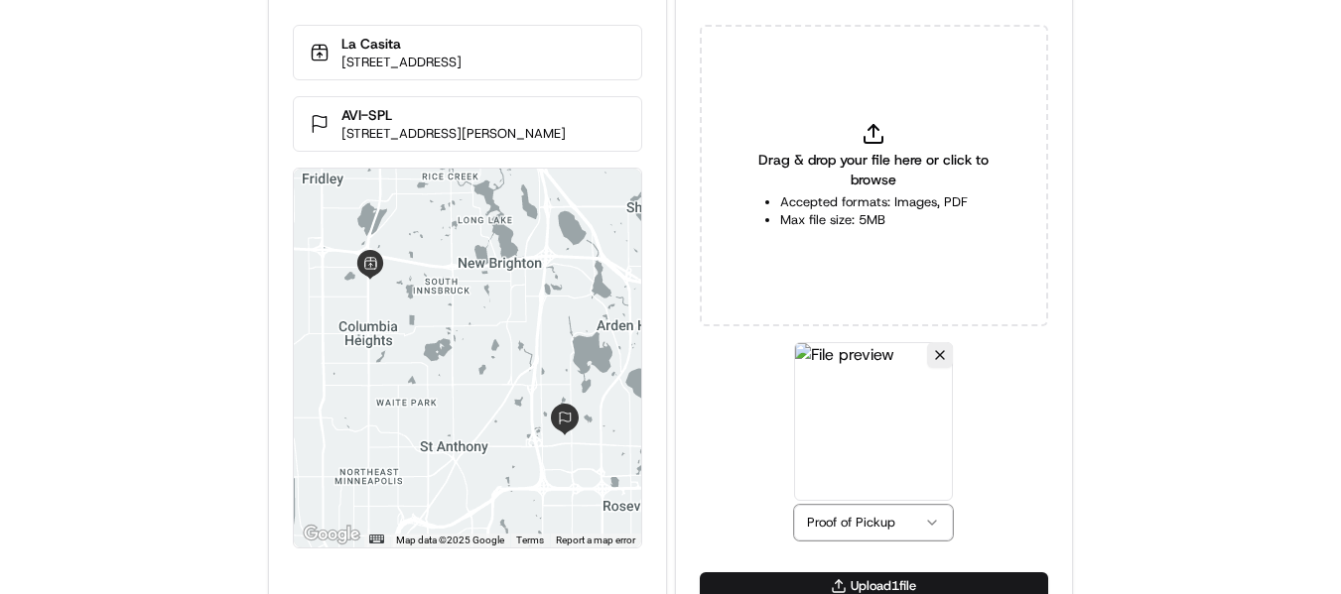
scroll to position [86, 0]
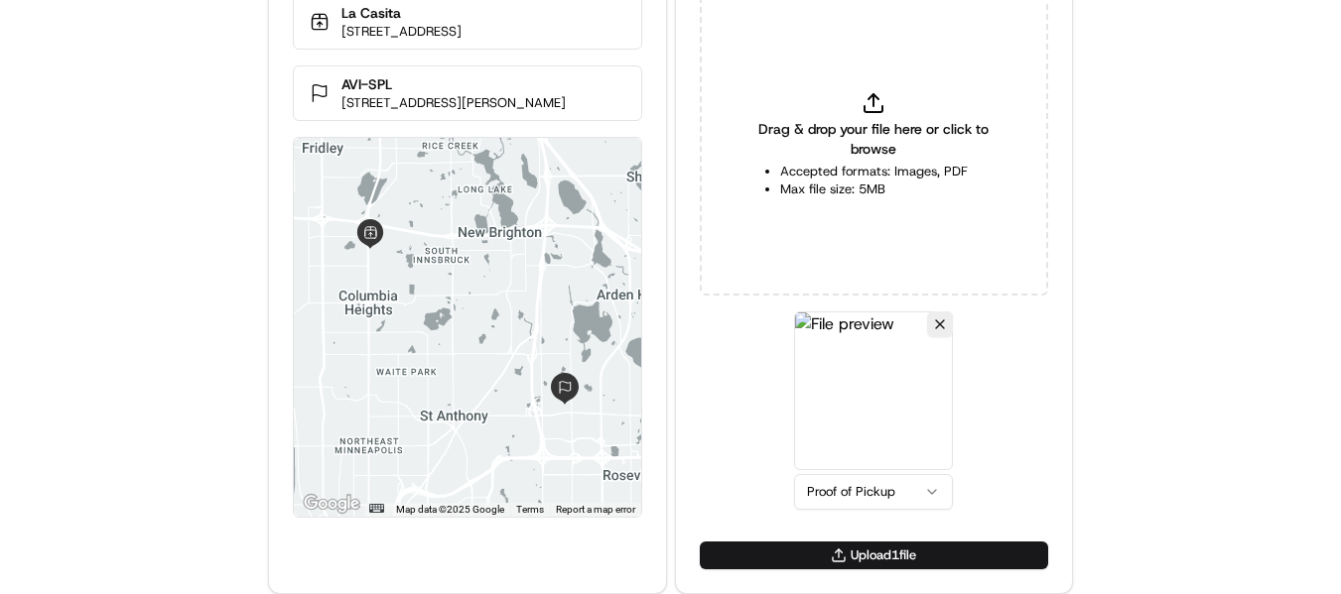
click at [868, 541] on div "Drag & drop your file here or click to browse Accepted formats: Images, PDF Max…" at bounding box center [874, 268] width 396 height 548
click at [866, 554] on button "Upload 1 file" at bounding box center [874, 556] width 348 height 28
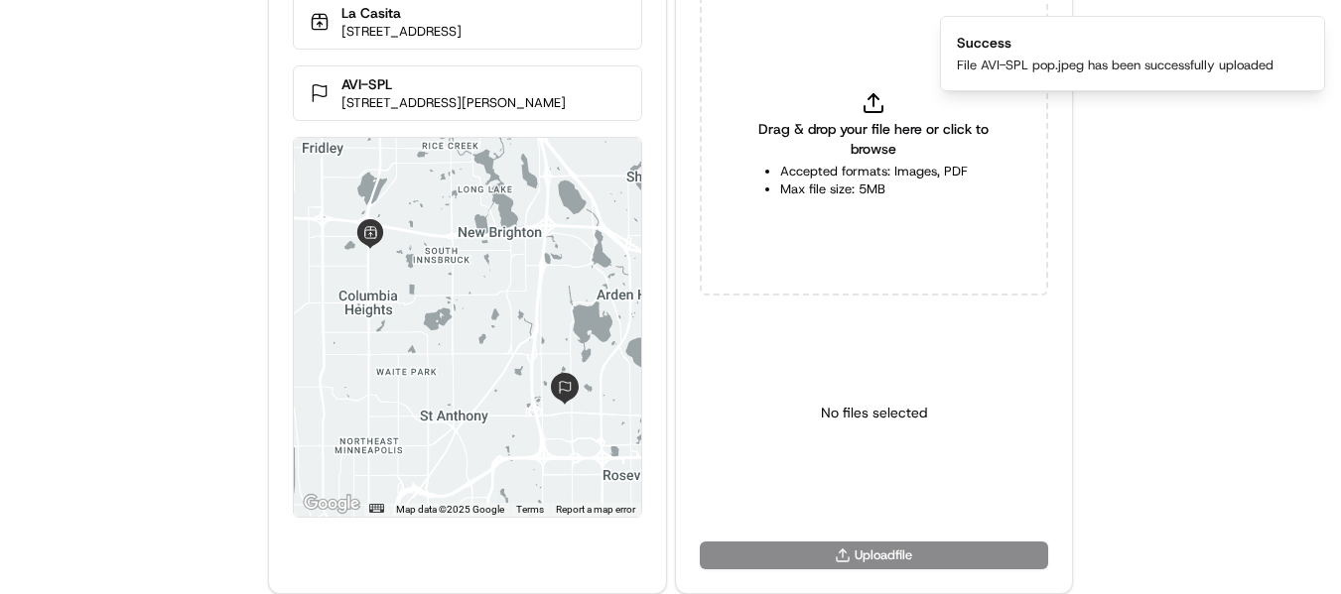
click at [880, 114] on icon at bounding box center [873, 103] width 24 height 24
type input "C:\fakepath\AVI-SPL pod.jpeg"
click at [865, 501] on html "Delivery Info La Casita 5085 Central Ave NE, Minneapolis, MN 55421, USA AVI-SPL…" at bounding box center [670, 211] width 1341 height 594
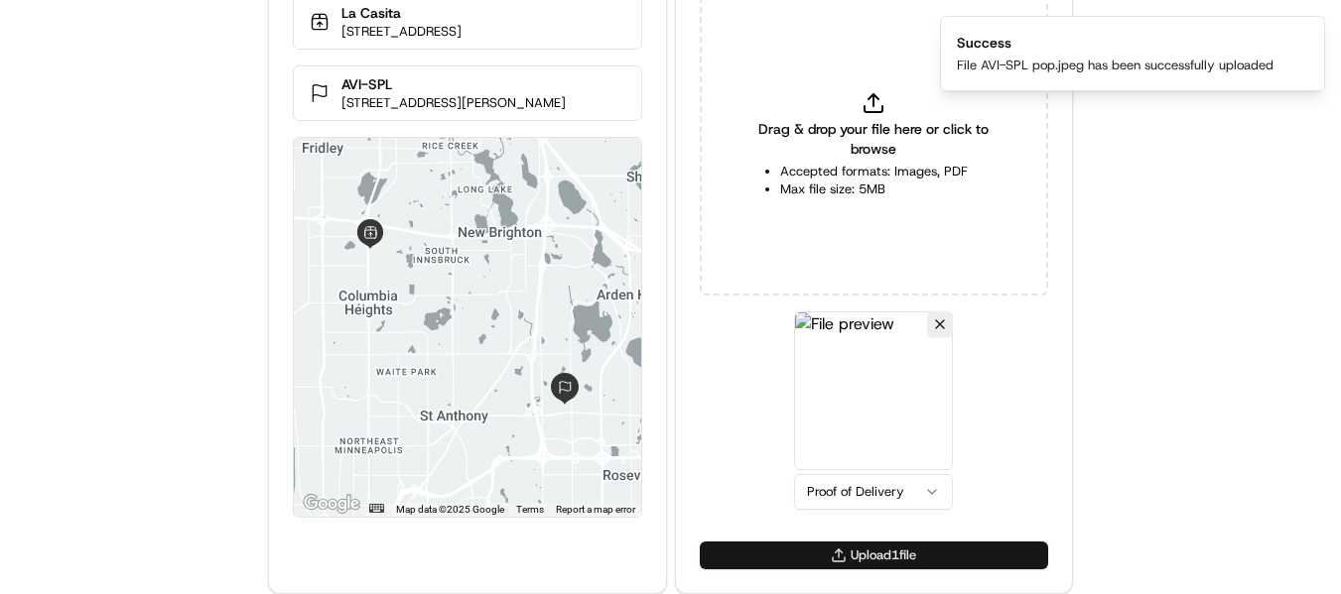
click at [821, 557] on button "Upload 1 file" at bounding box center [874, 556] width 348 height 28
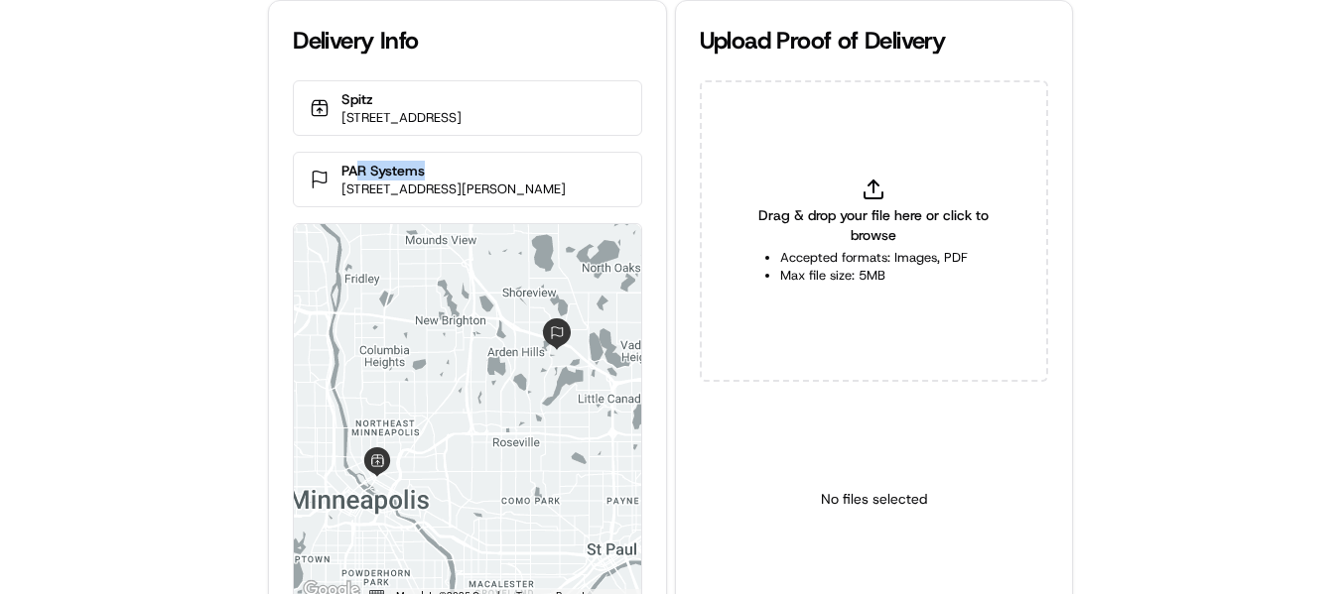
drag, startPoint x: 430, startPoint y: 190, endPoint x: 355, endPoint y: 186, distance: 74.5
click at [355, 181] on p "PAR Systems" at bounding box center [453, 171] width 224 height 20
click at [352, 181] on p "PAR Systems" at bounding box center [453, 171] width 224 height 20
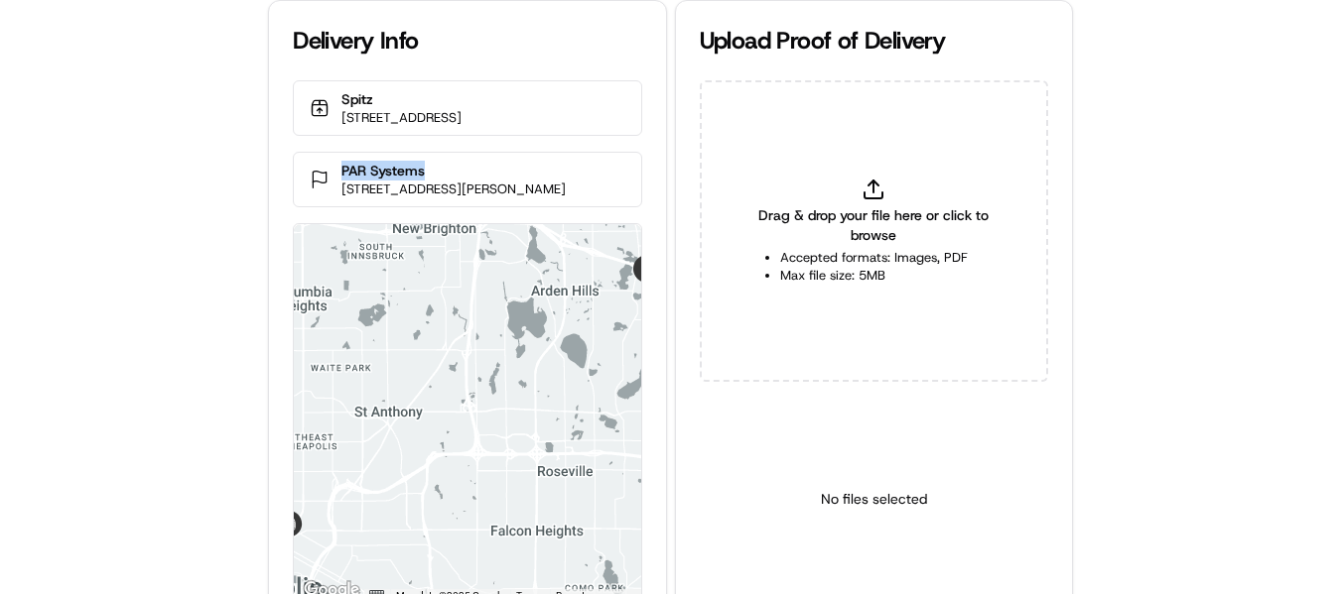
drag, startPoint x: 340, startPoint y: 184, endPoint x: 453, endPoint y: 177, distance: 112.4
click at [453, 177] on div "PAR Systems [STREET_ADDRESS][PERSON_NAME]" at bounding box center [467, 180] width 348 height 56
copy p "PAR Systems"
click at [864, 190] on icon at bounding box center [873, 190] width 24 height 24
type input "C:\fakepath\PAR Systems pop1.jpeg"
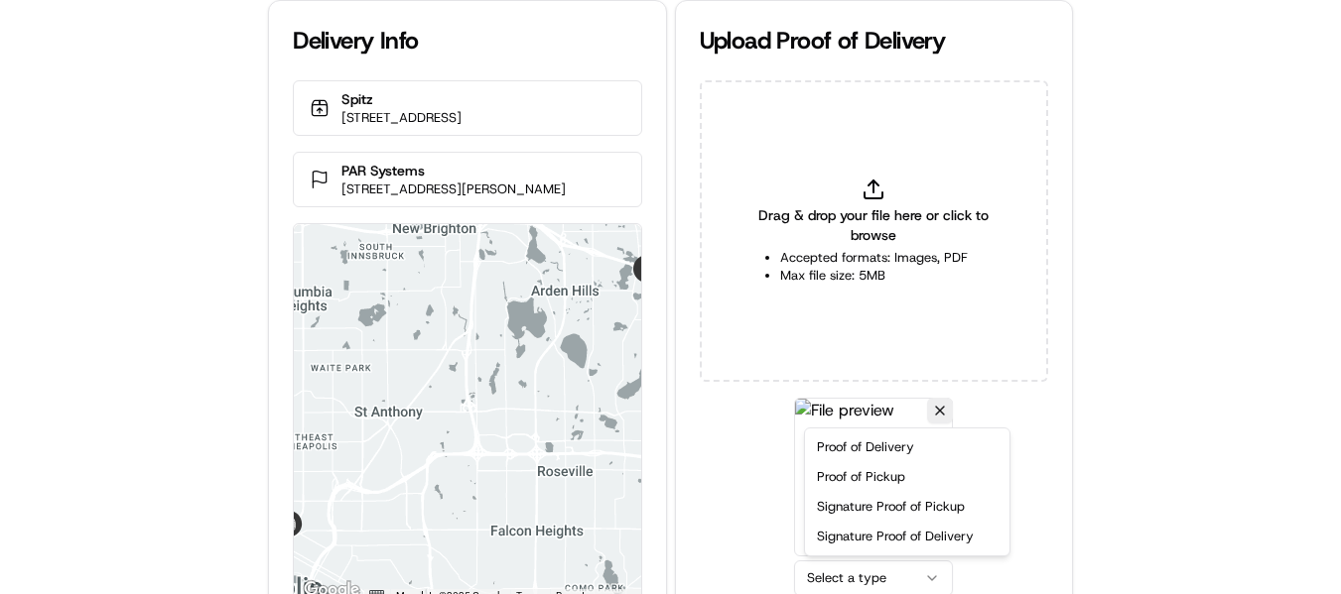
click at [844, 581] on html "Delivery Info Spitz [STREET_ADDRESS] PAR Systems [STREET_ADDRESS][PERSON_NAME] …" at bounding box center [670, 297] width 1341 height 594
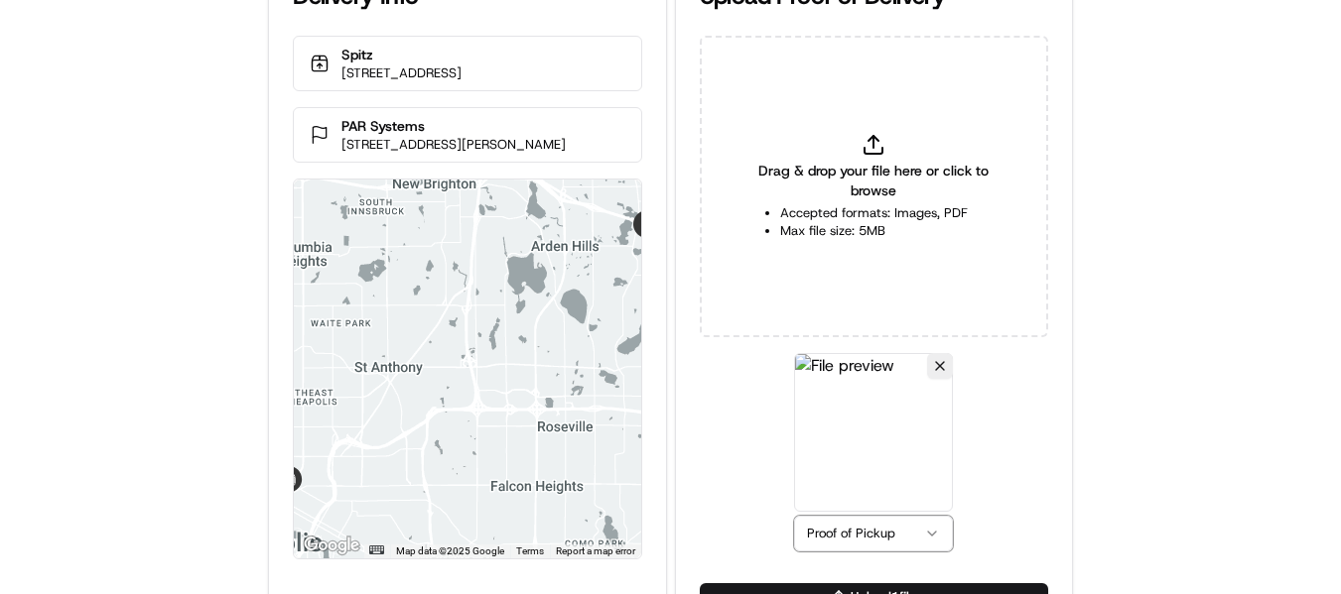
scroll to position [86, 0]
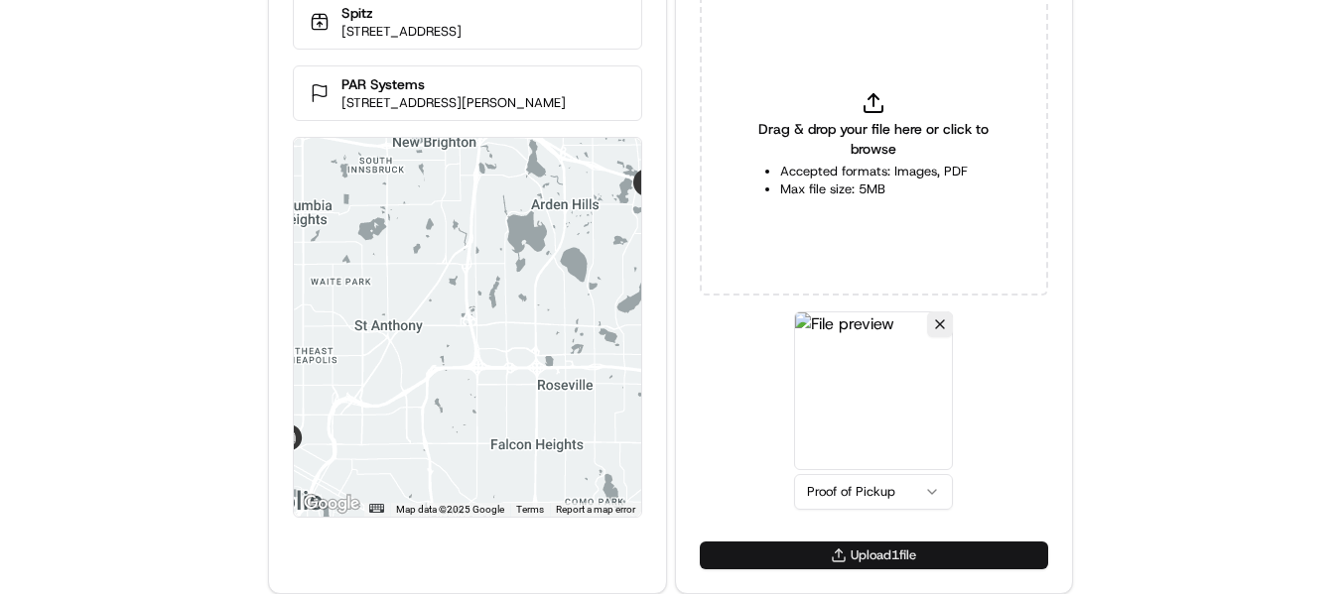
click at [882, 559] on button "Upload 1 file" at bounding box center [874, 556] width 348 height 28
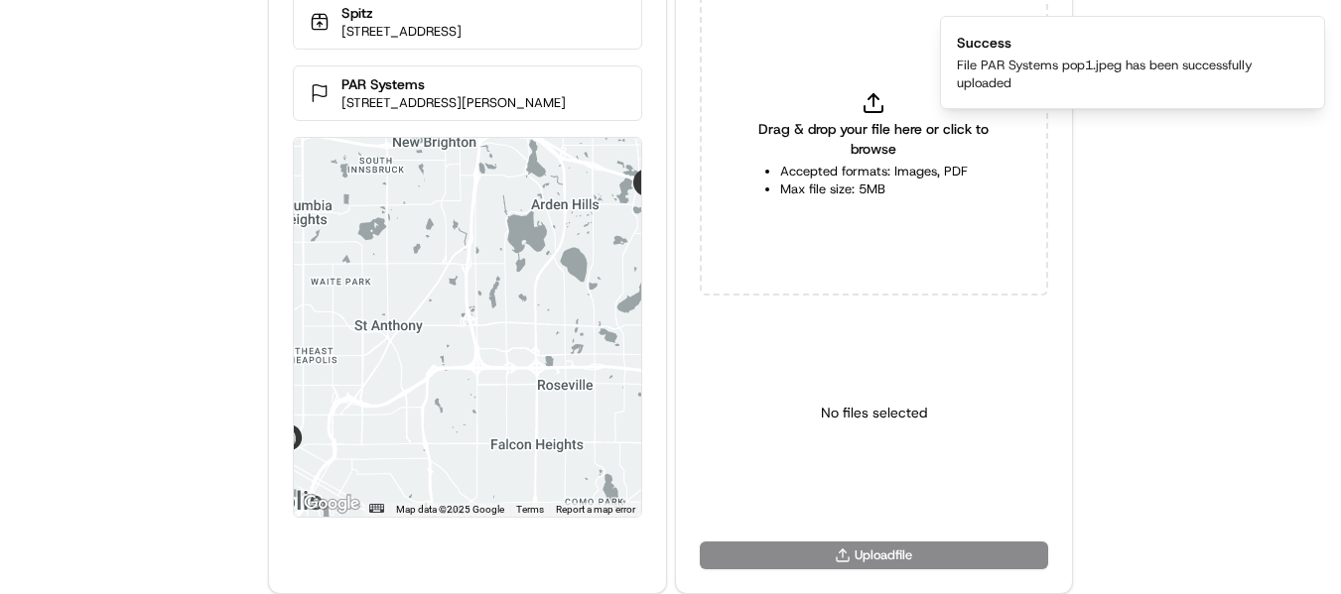
click at [875, 117] on div "Drag & drop your file here or click to browse Accepted formats: Images, PDF Max…" at bounding box center [874, 145] width 348 height 302
type input "C:\fakepath\PAR Systems pod1.jpeg"
click at [858, 496] on html "Delivery Info Spitz [STREET_ADDRESS] PAR Systems [STREET_ADDRESS][PERSON_NAME] …" at bounding box center [670, 211] width 1341 height 594
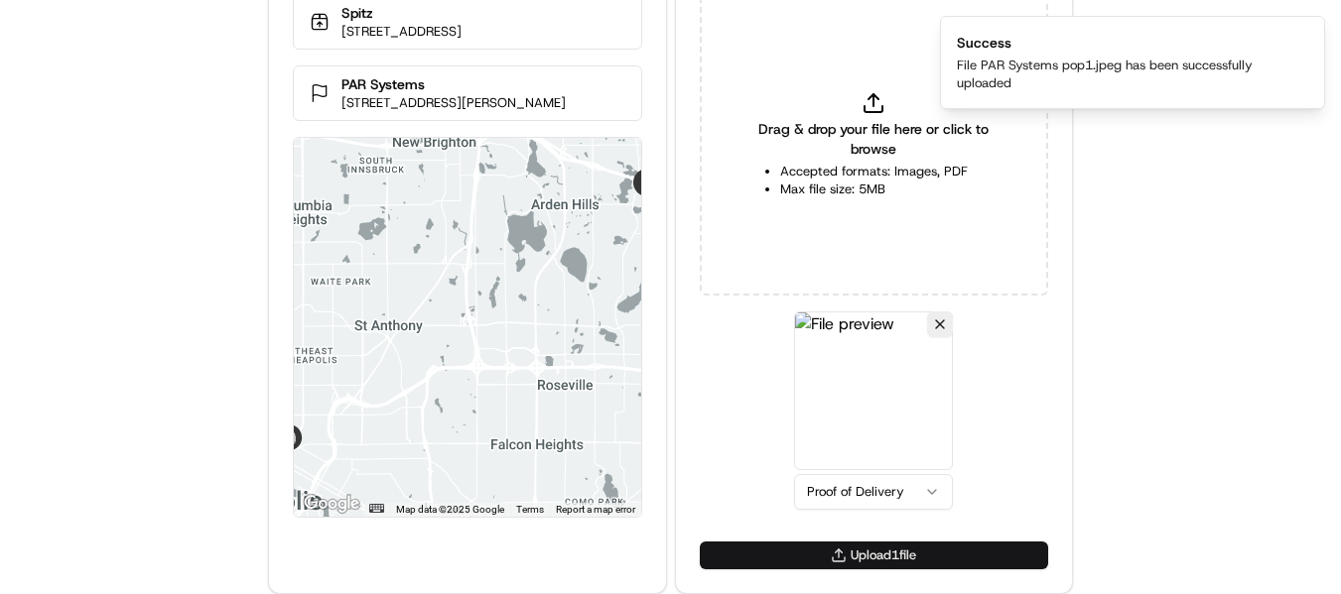
click at [863, 556] on button "Upload 1 file" at bounding box center [874, 556] width 348 height 28
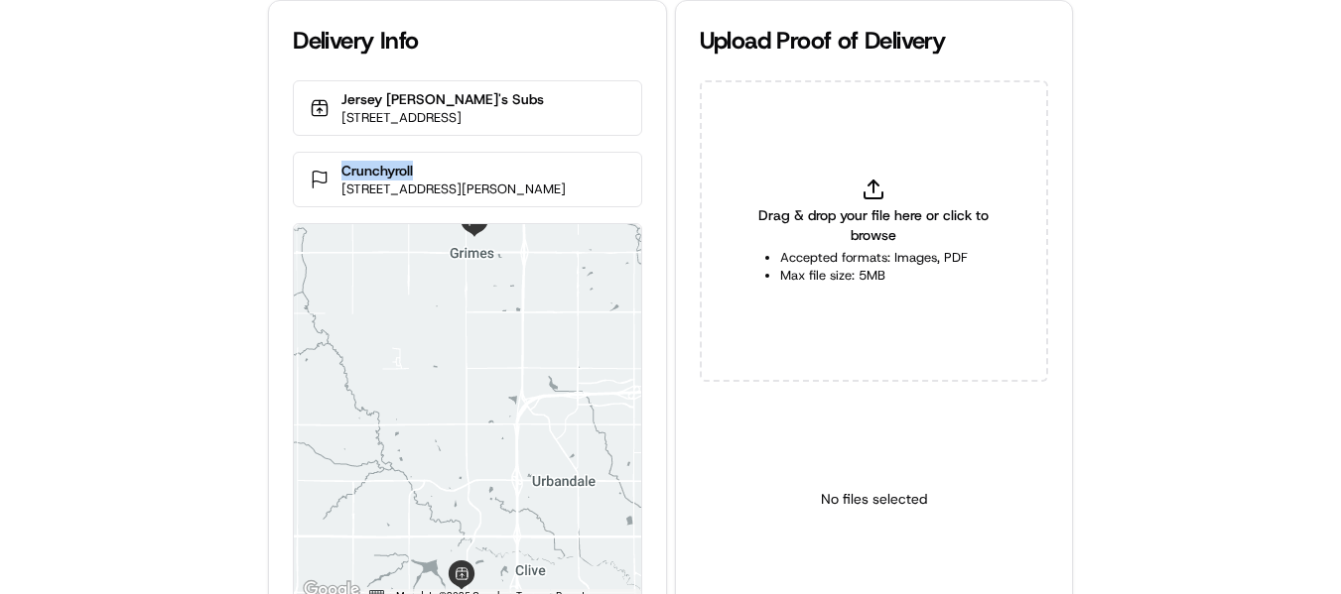
drag, startPoint x: 352, startPoint y: 163, endPoint x: 341, endPoint y: 163, distance: 10.9
click at [341, 163] on p "Crunchyroll" at bounding box center [453, 171] width 224 height 20
copy p "Crunchyroll"
click at [889, 180] on div "Drag & drop your file here or click to browse Accepted formats: Images, PDF Max…" at bounding box center [874, 231] width 348 height 302
type input "C:\fakepath\Crunchyroll pop.jpeg"
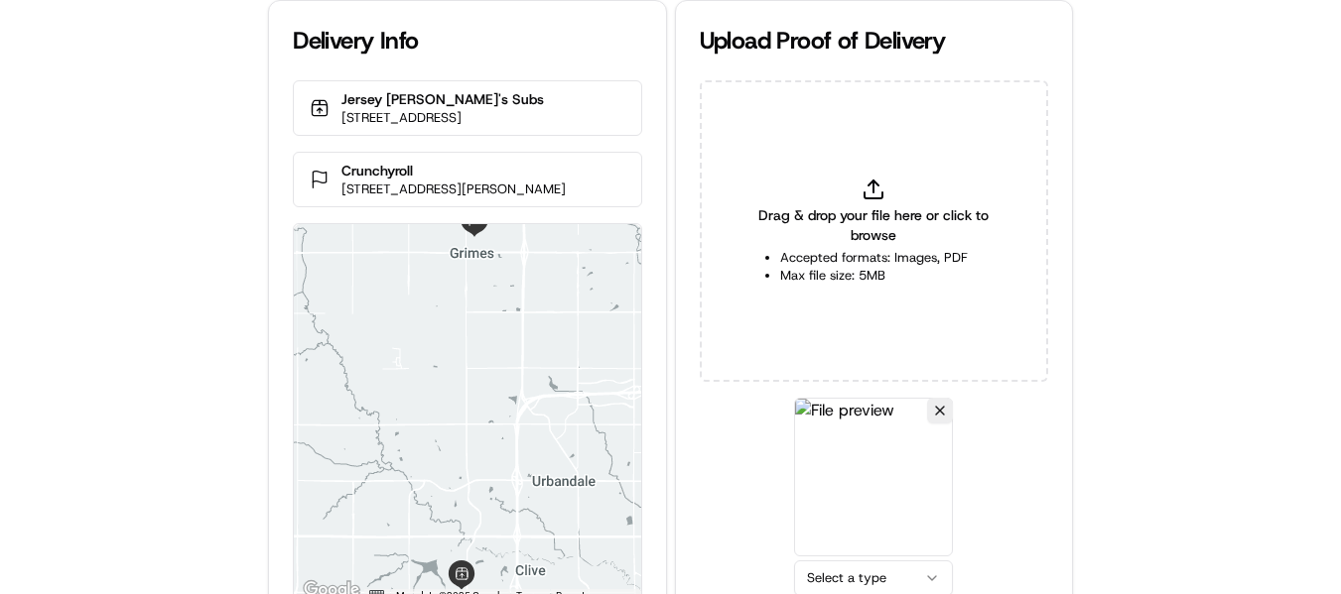
click at [880, 573] on html "Delivery Info Jersey Mike's Subs 12851 University Ave, Clive, IA 50325, USA Cru…" at bounding box center [670, 297] width 1341 height 594
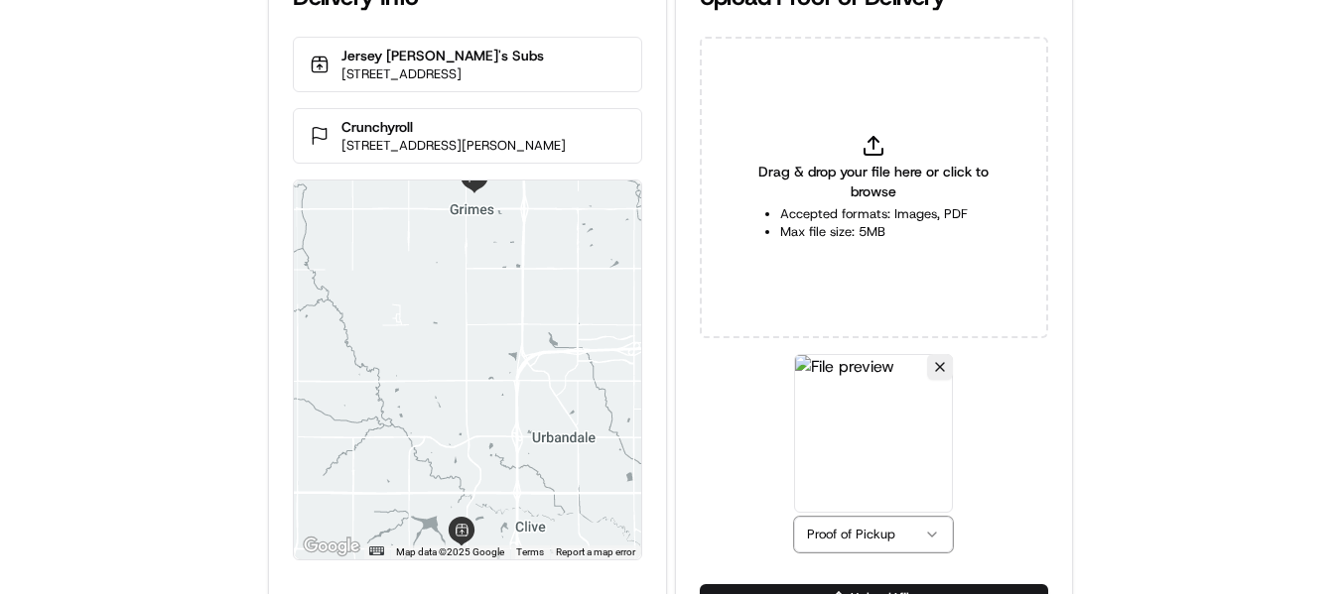
scroll to position [86, 0]
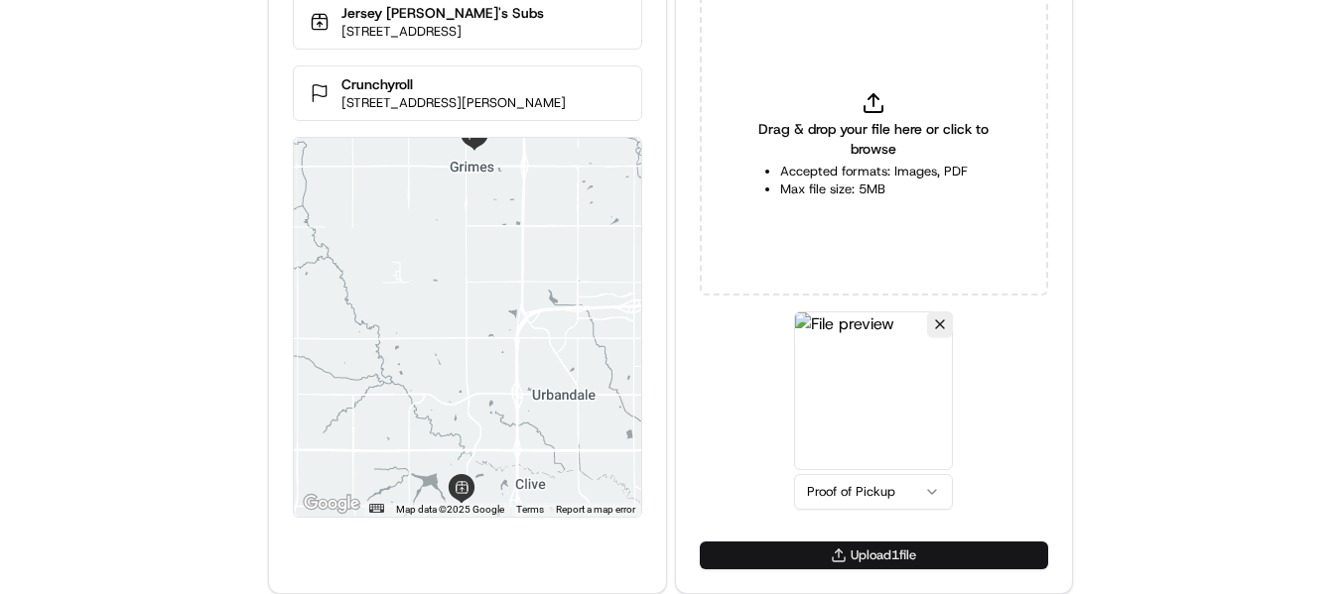
click at [864, 551] on button "Upload 1 file" at bounding box center [874, 556] width 348 height 28
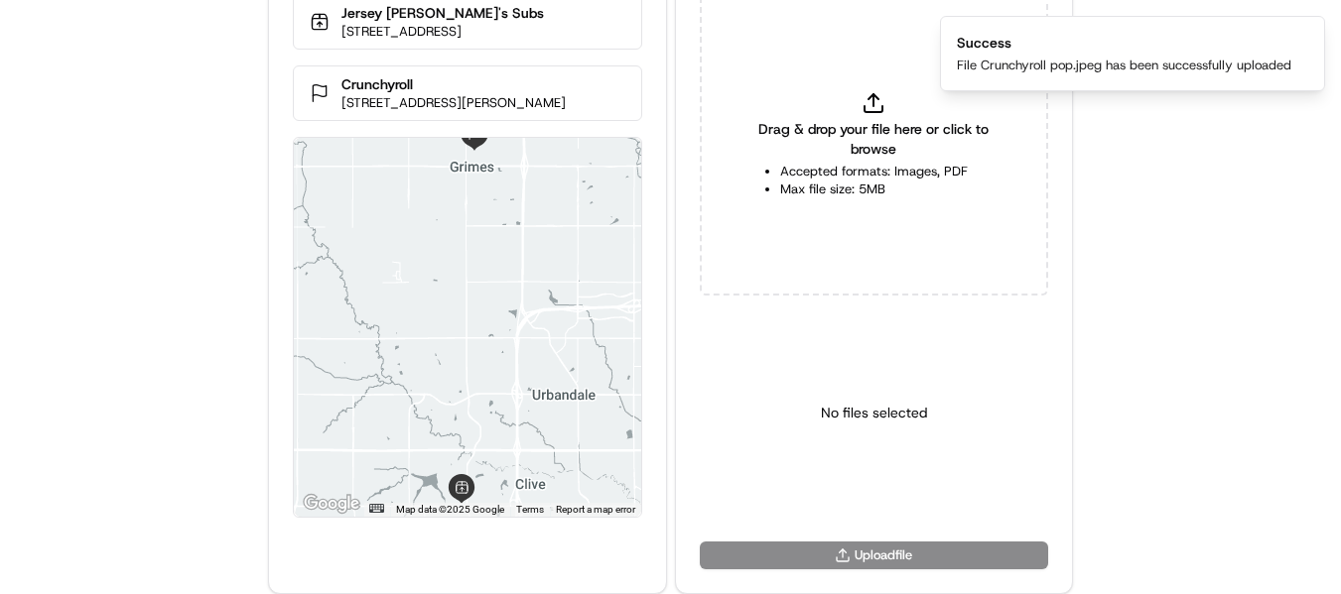
click at [870, 108] on icon at bounding box center [873, 103] width 24 height 24
type input "C:\fakepath\Crunchyroll pod.jpeg"
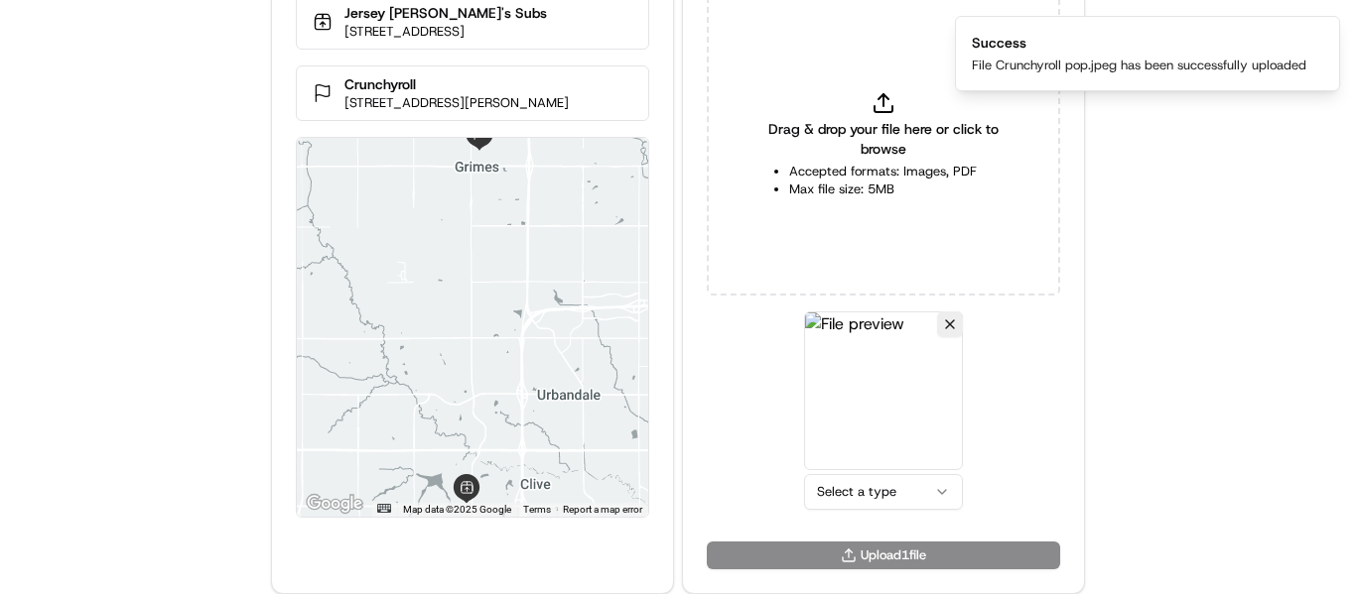
click at [866, 490] on html "Delivery Info Jersey Mike's Subs 12851 University Ave, Clive, IA 50325, USA Cru…" at bounding box center [678, 211] width 1356 height 594
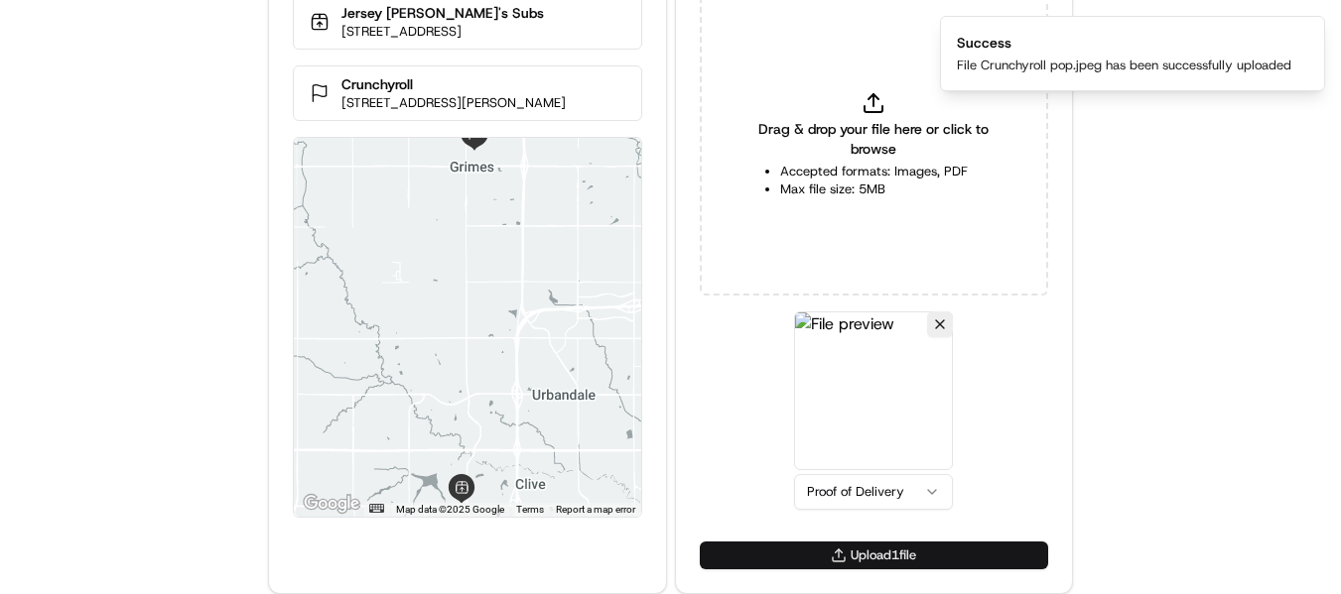
click at [840, 544] on button "Upload 1 file" at bounding box center [874, 556] width 348 height 28
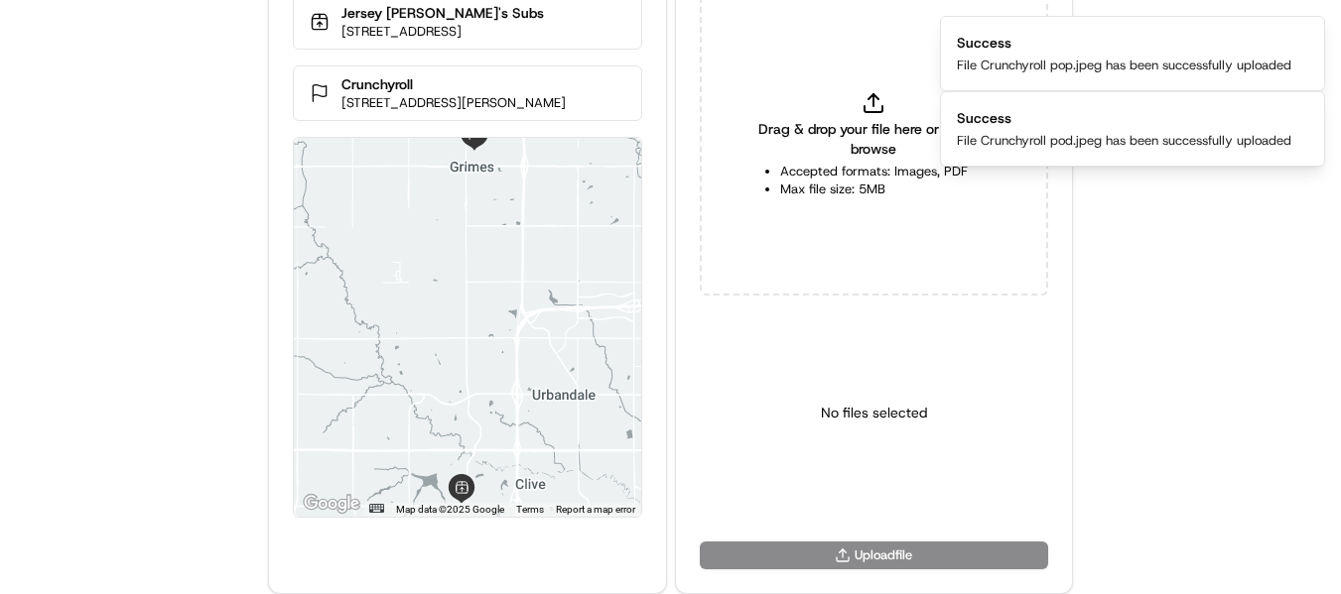
drag, startPoint x: 18, startPoint y: 302, endPoint x: 218, endPoint y: 357, distance: 208.0
click at [18, 302] on div "Delivery Info Jersey Mike's Subs 12851 University Ave, Clive, IA 50325, USA Cru…" at bounding box center [670, 211] width 1341 height 594
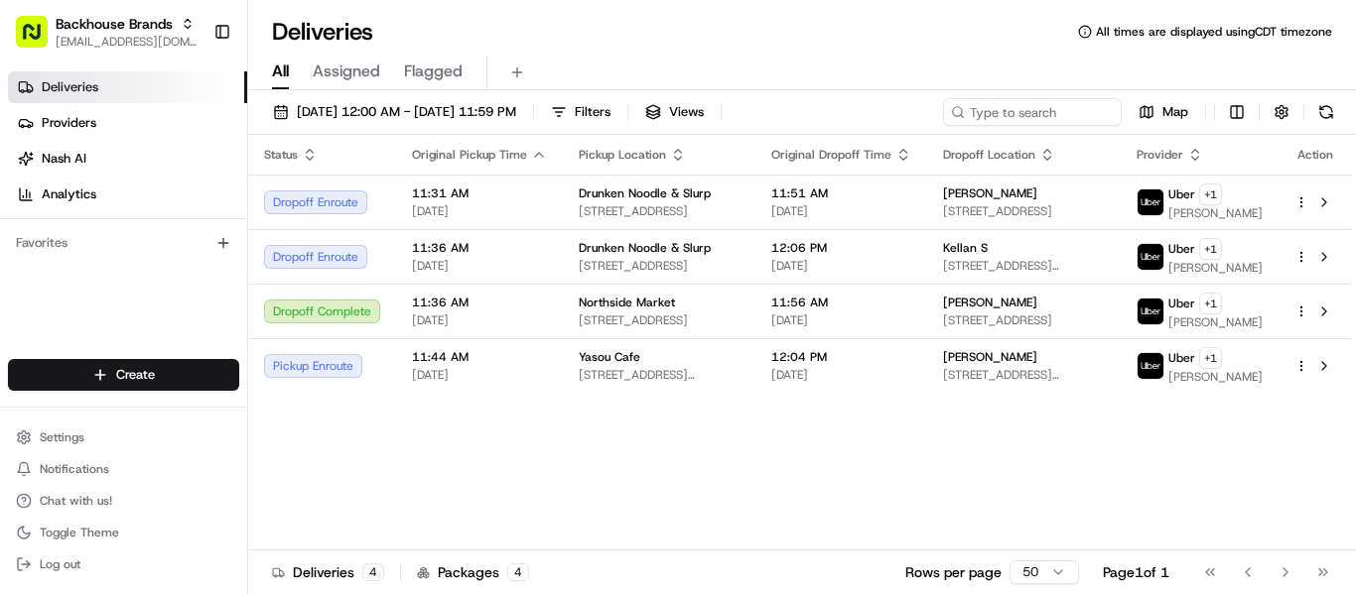
click at [537, 157] on icon "button" at bounding box center [539, 155] width 16 height 16
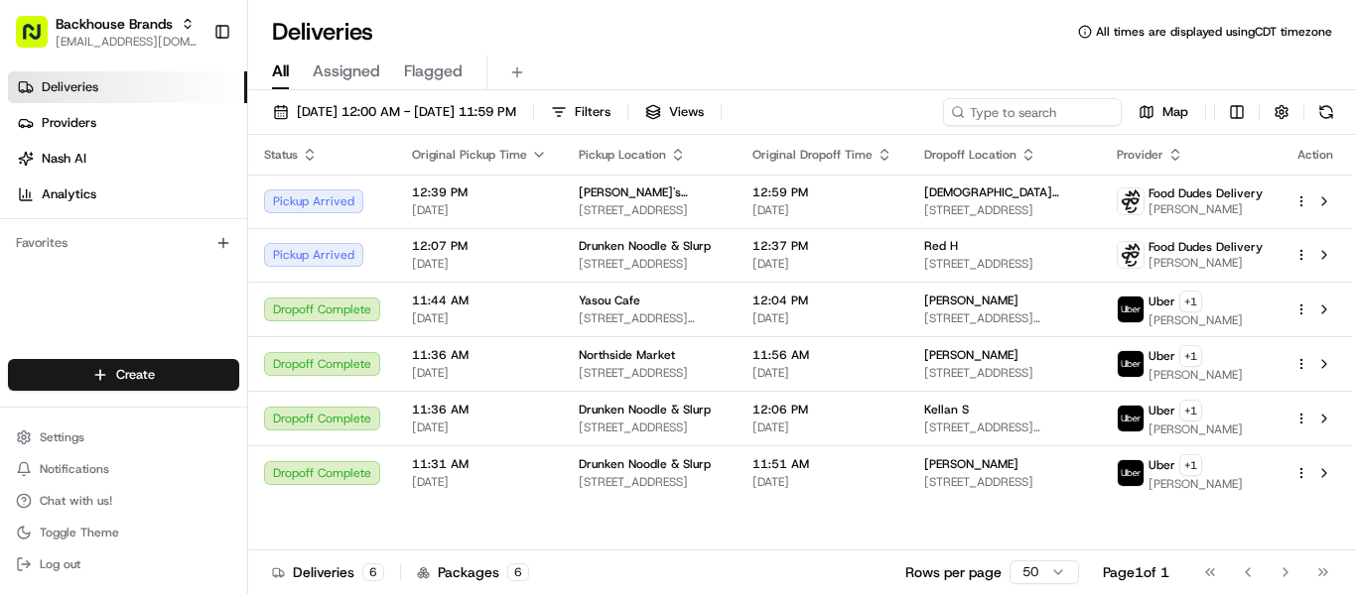
drag, startPoint x: 62, startPoint y: 322, endPoint x: 23, endPoint y: 322, distance: 38.7
click at [58, 322] on div "Deliveries Providers Nash AI Analytics Favorites" at bounding box center [123, 218] width 247 height 308
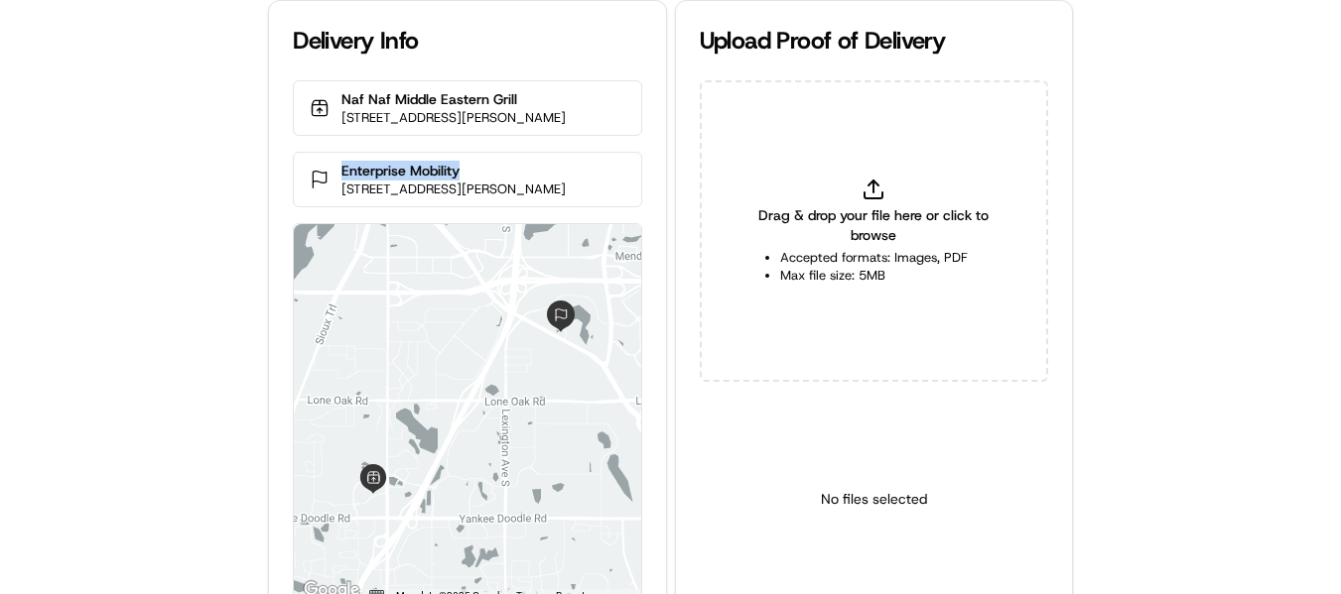
drag, startPoint x: 428, startPoint y: 193, endPoint x: 334, endPoint y: 193, distance: 93.3
click at [334, 193] on div "Enterprise Mobility [STREET_ADDRESS][PERSON_NAME]" at bounding box center [467, 180] width 348 height 56
copy p "Enterprise Mobility"
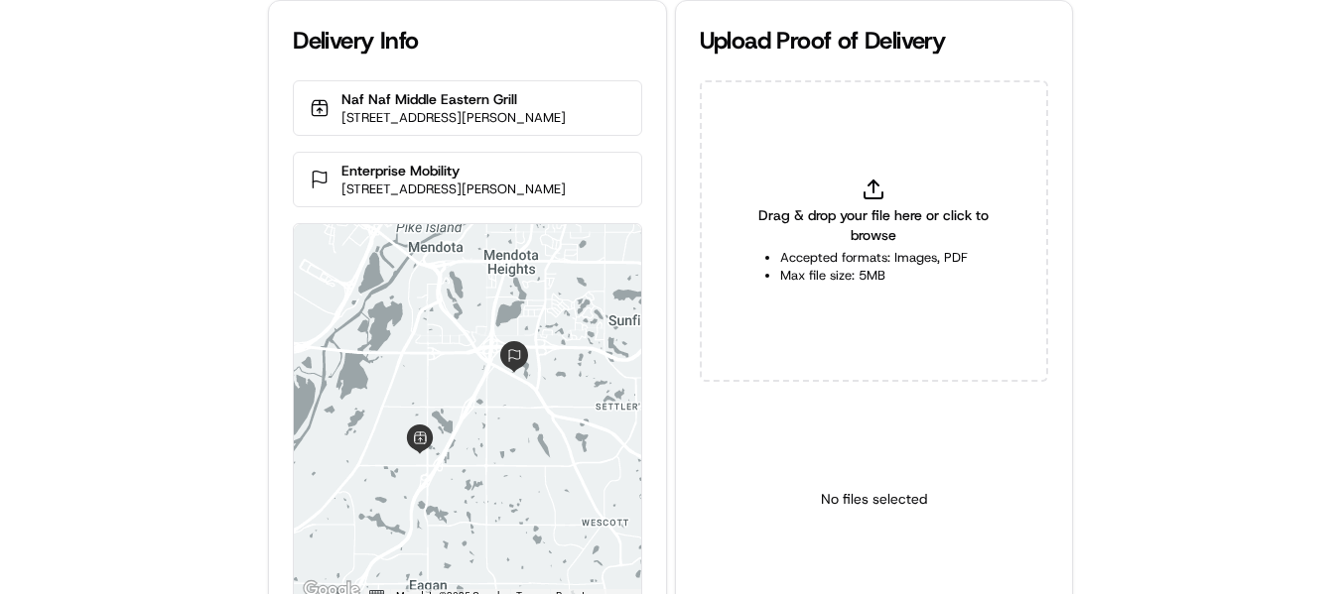
click at [907, 198] on div "Drag & drop your file here or click to browse Accepted formats: Images, PDF Max…" at bounding box center [874, 231] width 348 height 302
type input "C:\fakepath\Enterprise Mobility pop.jpeg"
click at [870, 577] on html "Delivery Info [GEOGRAPHIC_DATA] [STREET_ADDRESS][PERSON_NAME] Enterprise Mobili…" at bounding box center [670, 297] width 1341 height 594
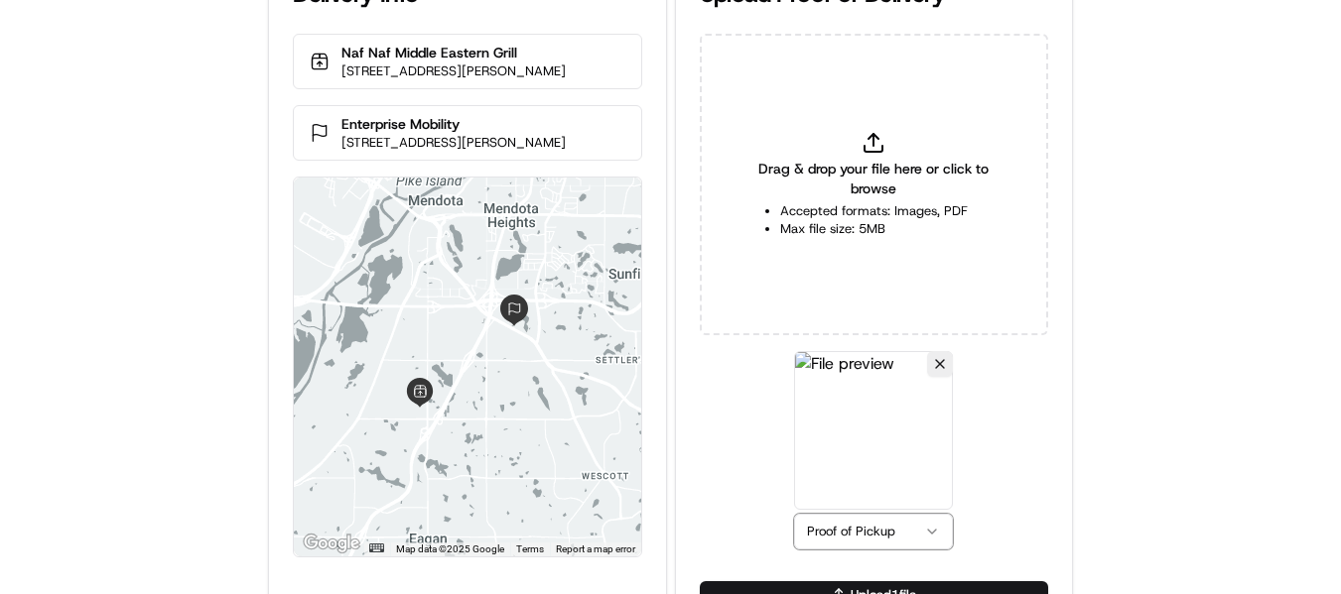
scroll to position [86, 0]
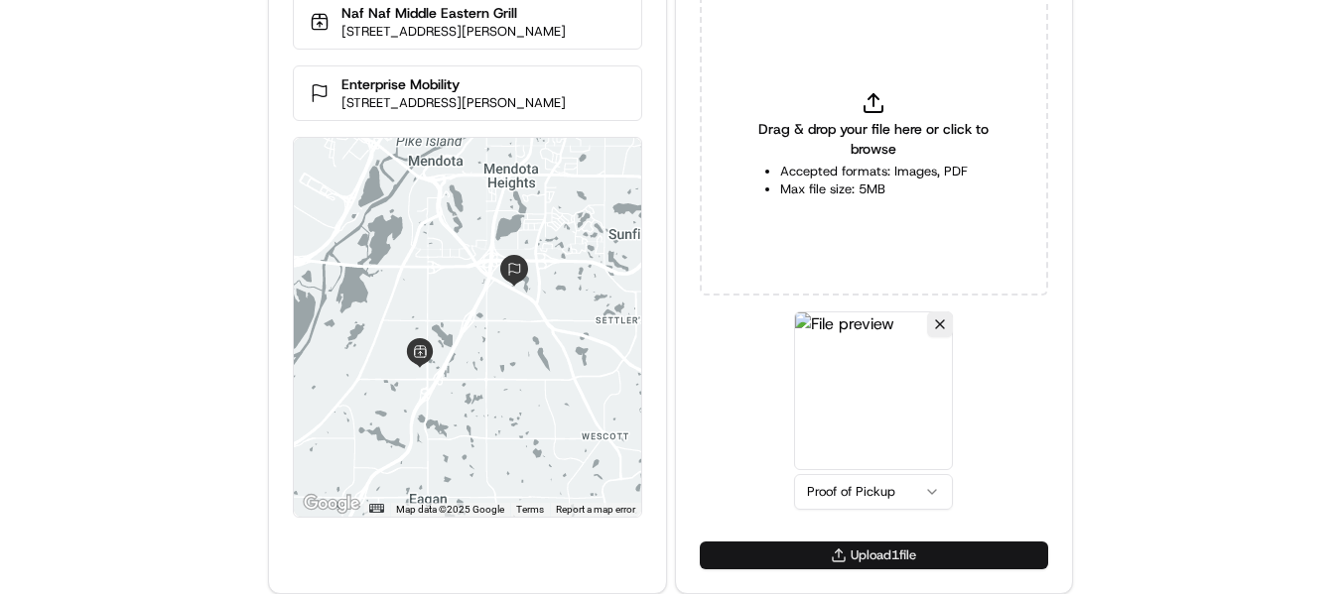
click at [842, 568] on button "Upload 1 file" at bounding box center [874, 556] width 348 height 28
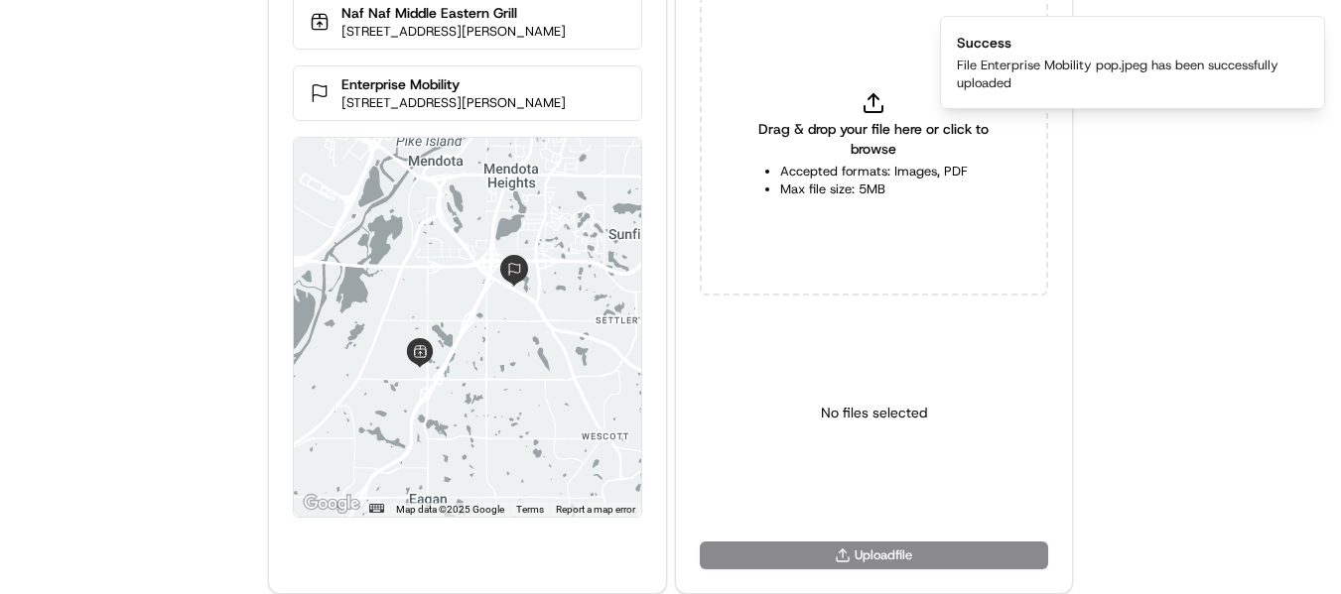
click at [874, 110] on icon at bounding box center [873, 103] width 24 height 24
type input "C:\fakepath\Enterprise Mobility pod.jpeg"
click at [849, 499] on html "Delivery Info [GEOGRAPHIC_DATA] [STREET_ADDRESS][PERSON_NAME] Enterprise Mobili…" at bounding box center [670, 211] width 1341 height 594
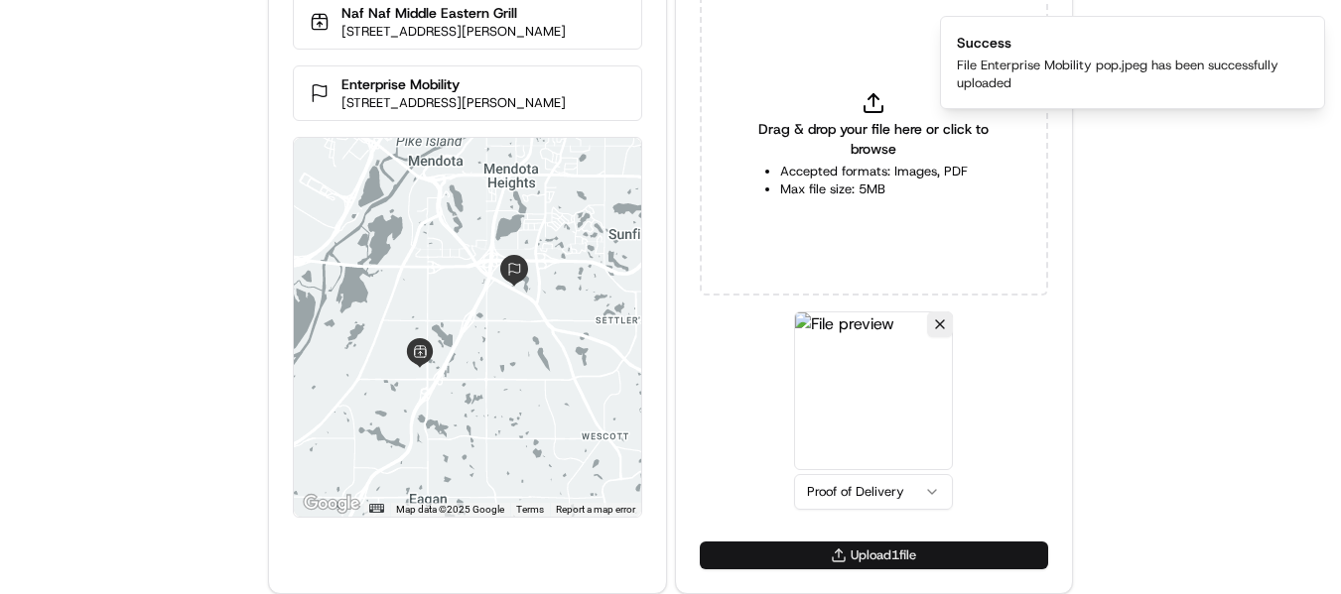
click at [877, 556] on button "Upload 1 file" at bounding box center [874, 556] width 348 height 28
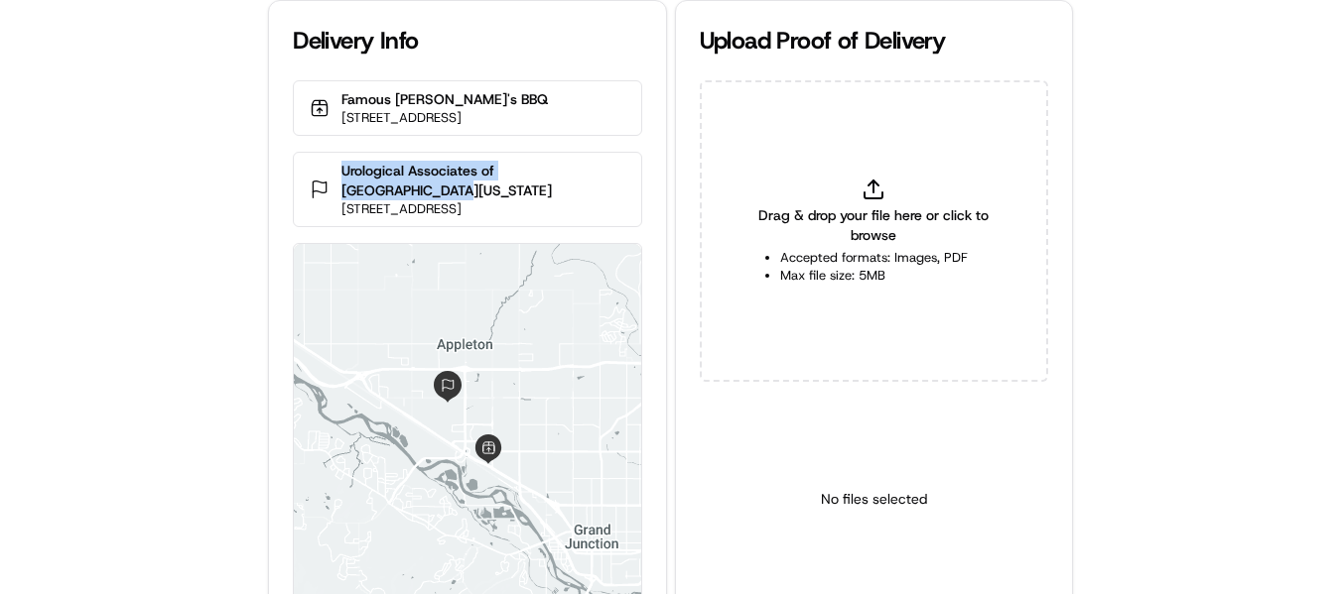
drag, startPoint x: 339, startPoint y: 170, endPoint x: 618, endPoint y: 173, distance: 278.9
click at [618, 173] on div "Urological Associates of [GEOGRAPHIC_DATA][US_STATE][STREET_ADDRESS][GEOGRAPHIC…" at bounding box center [467, 189] width 348 height 75
copy p "Urological Associates of [GEOGRAPHIC_DATA][US_STATE]"
click at [635, 174] on div "Urological Associates of [GEOGRAPHIC_DATA][US_STATE][STREET_ADDRESS][GEOGRAPHIC…" at bounding box center [467, 189] width 348 height 75
drag, startPoint x: 421, startPoint y: 176, endPoint x: 335, endPoint y: 175, distance: 85.4
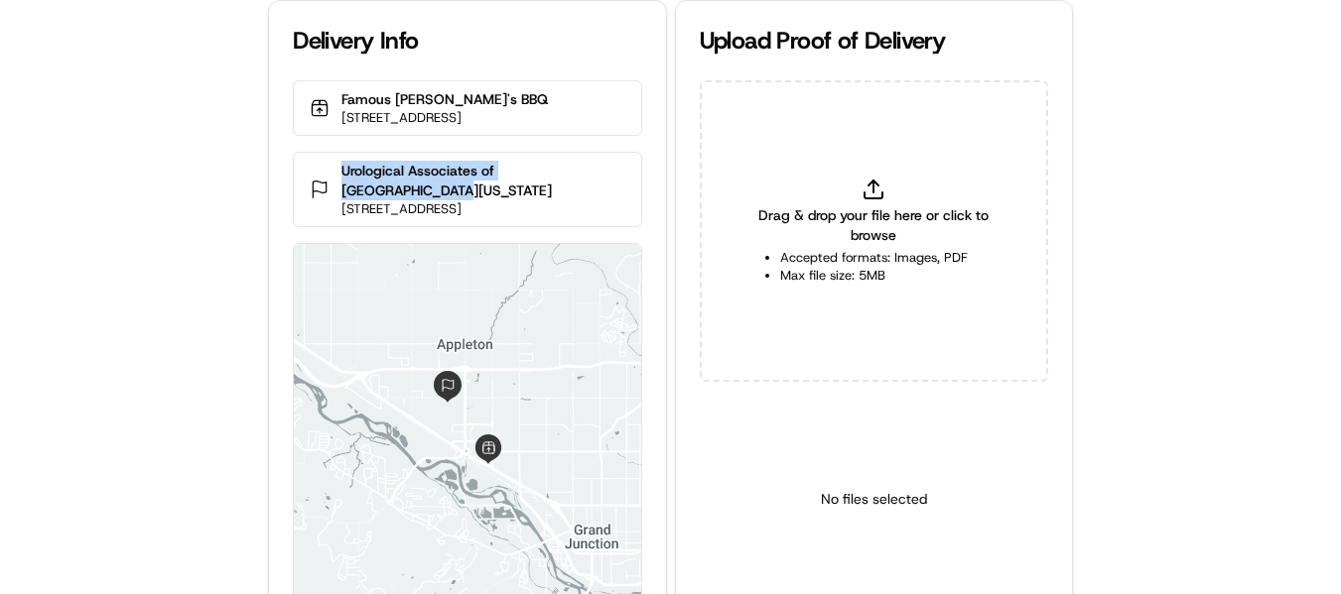
click at [335, 175] on div "Urological Associates of [GEOGRAPHIC_DATA][US_STATE][STREET_ADDRESS][GEOGRAPHIC…" at bounding box center [467, 189] width 348 height 75
copy p "Urological Associates of [GEOGRAPHIC_DATA][US_STATE]"
click at [865, 177] on div "Drag & drop your file here or click to browse Accepted formats: Images, PDF Max…" at bounding box center [874, 231] width 348 height 302
type input "C:\fakepath\Urological Associates of Western Colorado pop3.jpg"
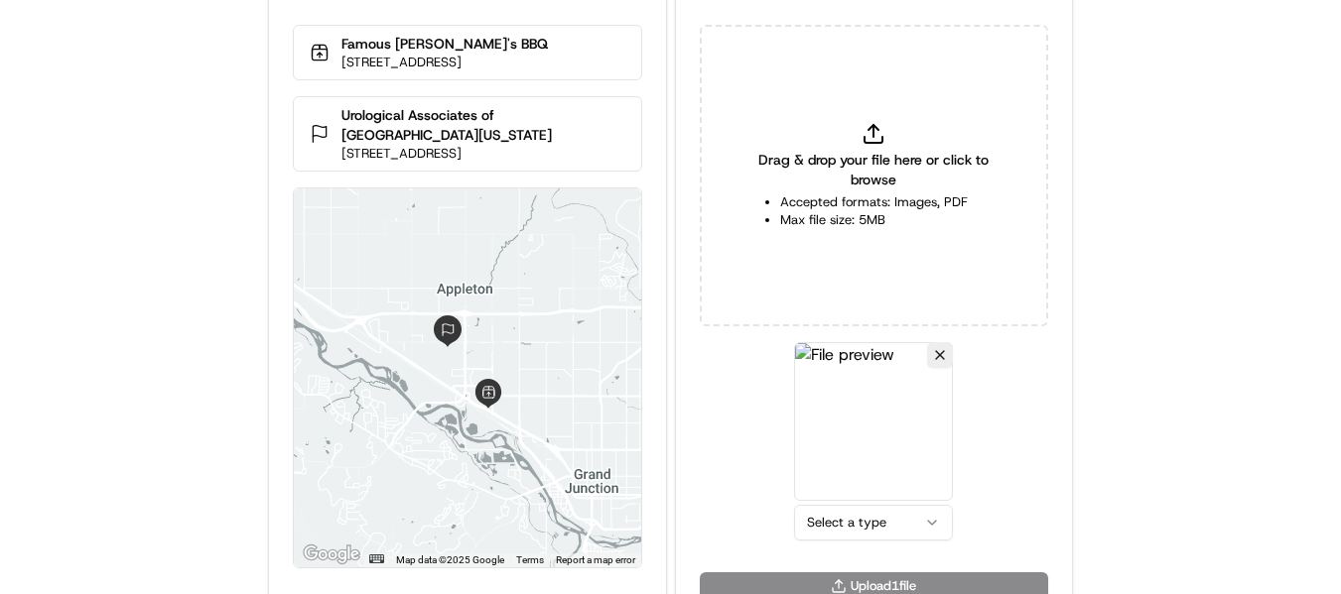
scroll to position [86, 0]
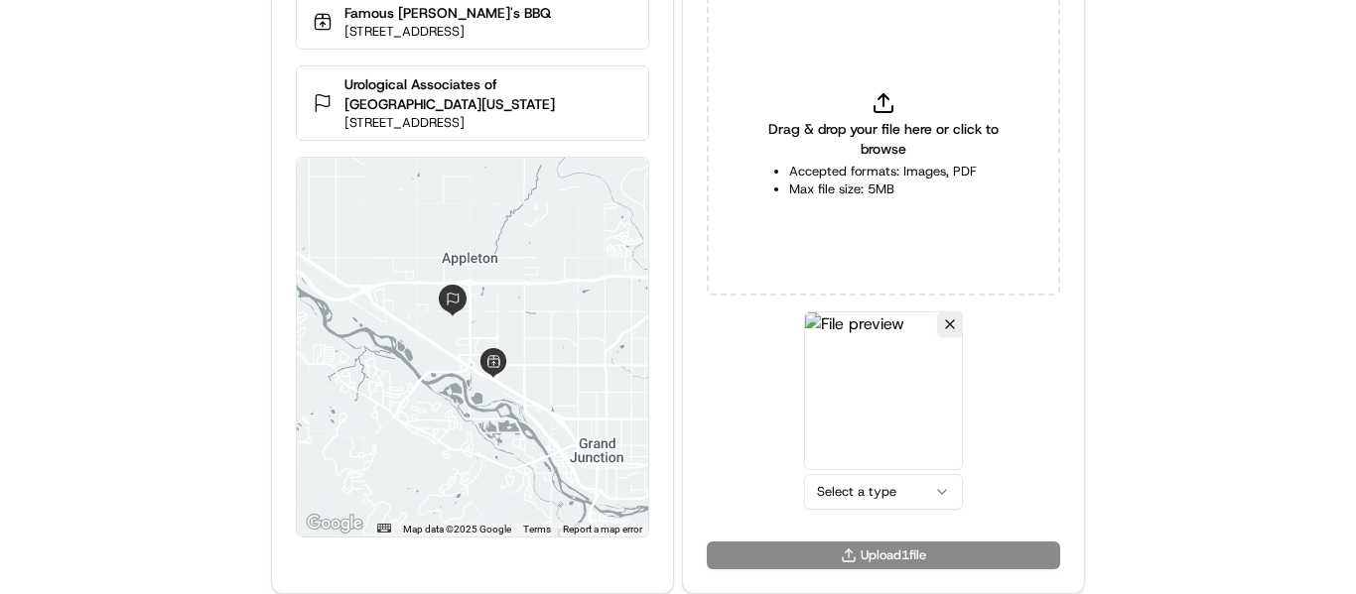
click at [871, 498] on html "Delivery Info Famous Dave's BBQ 2440 US-6, Grand Junction, CO 81505, USA Urolog…" at bounding box center [678, 211] width 1356 height 594
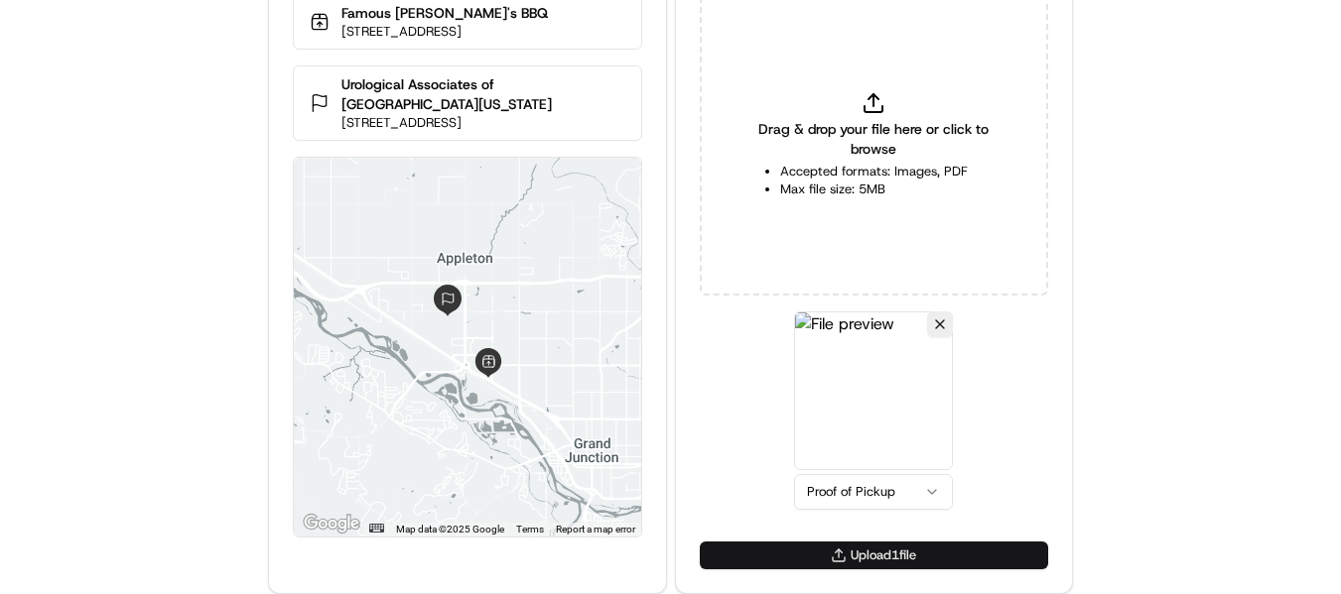
click at [856, 556] on button "Upload 1 file" at bounding box center [874, 556] width 348 height 28
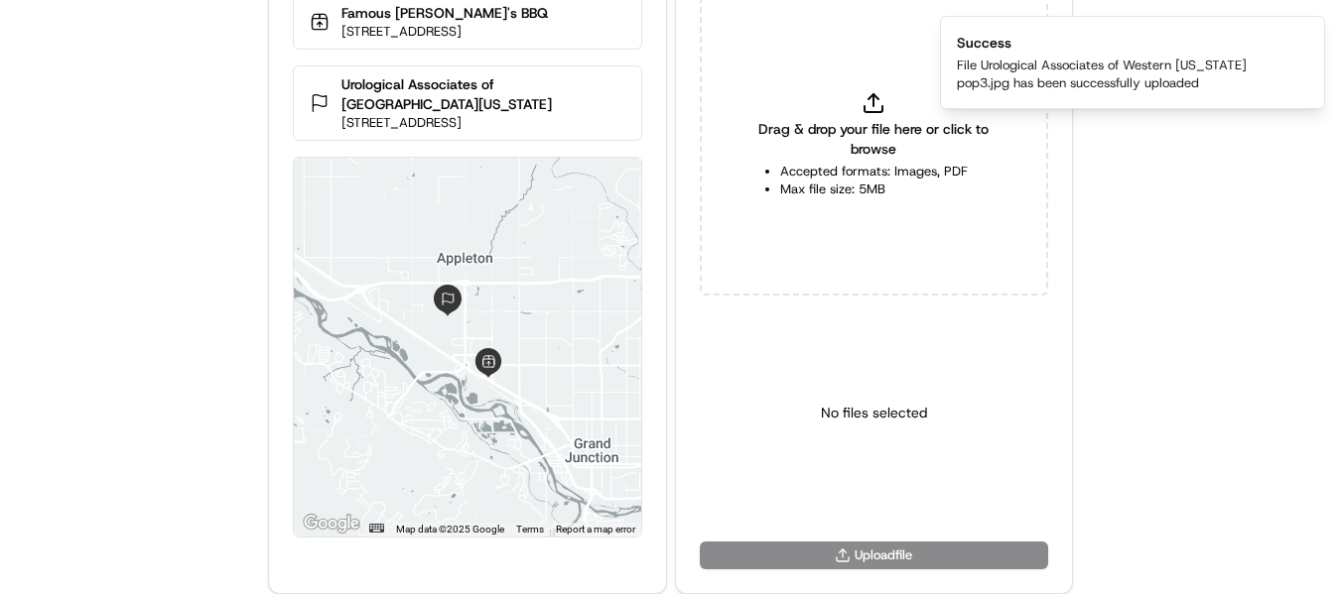
click at [865, 111] on icon at bounding box center [873, 109] width 18 height 6
type input "C:\fakepath\Urological Associates of Western Colorado pod3.jpg"
click at [874, 487] on html "Delivery Info Famous Dave's BBQ 2440 US-6, Grand Junction, CO 81505, USA Urolog…" at bounding box center [670, 211] width 1341 height 594
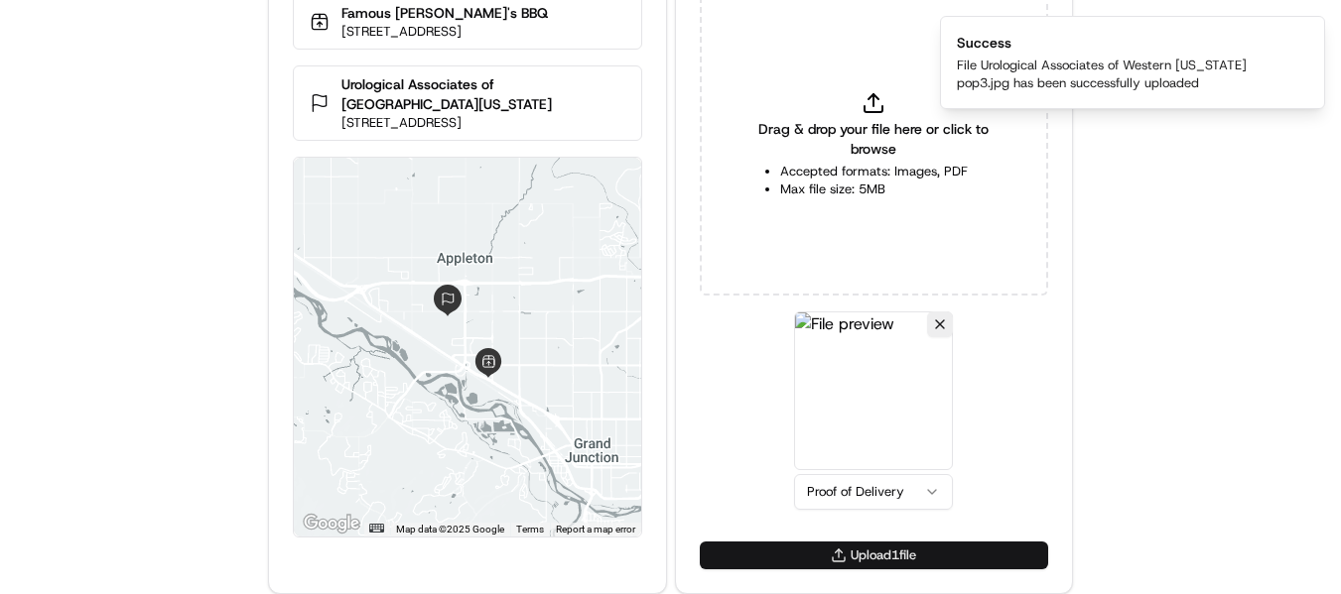
click at [856, 561] on button "Upload 1 file" at bounding box center [874, 556] width 348 height 28
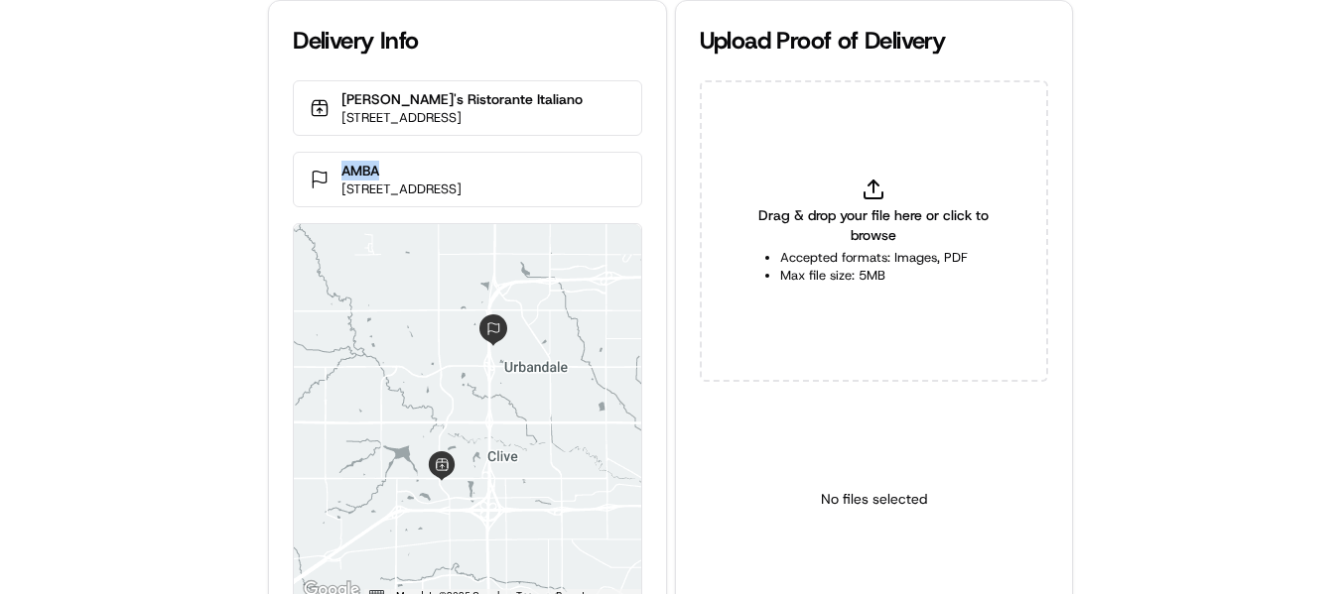
drag, startPoint x: 421, startPoint y: 188, endPoint x: 341, endPoint y: 186, distance: 79.4
click at [341, 181] on p "AMBA" at bounding box center [401, 171] width 120 height 20
copy p "AMBA"
click at [908, 186] on div "Drag & drop your file here or click to browse Accepted formats: Images, PDF Max…" at bounding box center [874, 231] width 348 height 302
type input "C:\fakepath\AMBA pop.jpeg"
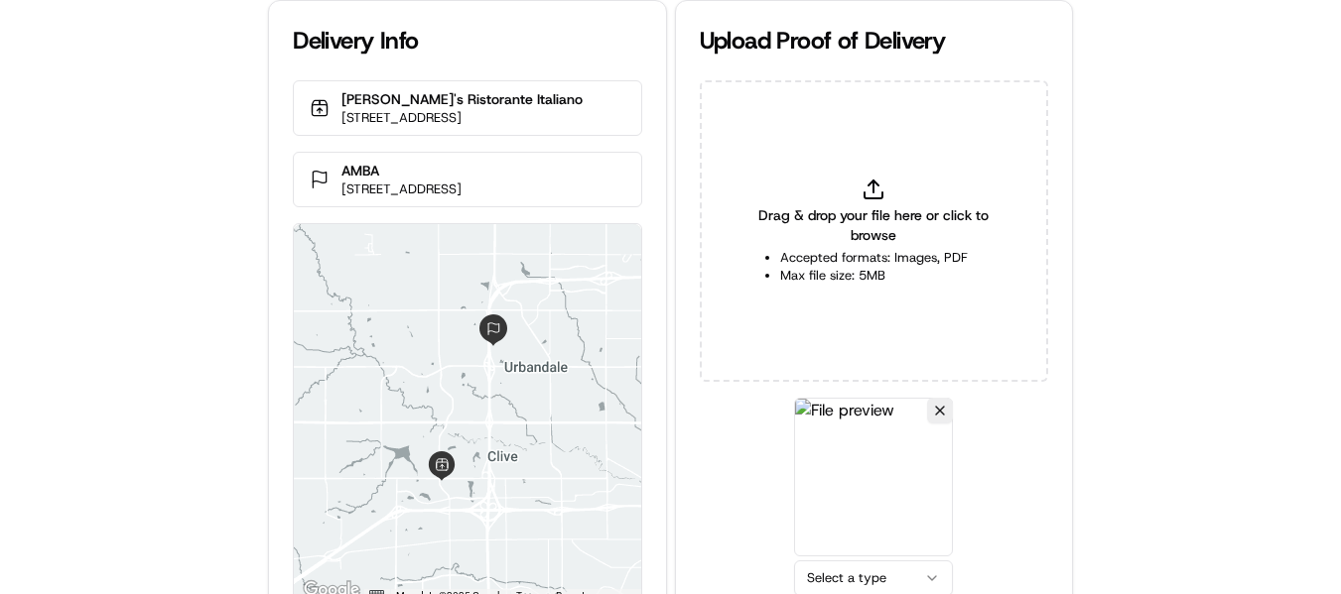
click at [873, 574] on html "Delivery Info Biaggi's Ristorante Italiano [STREET_ADDRESS][GEOGRAPHIC_DATA][ST…" at bounding box center [670, 297] width 1341 height 594
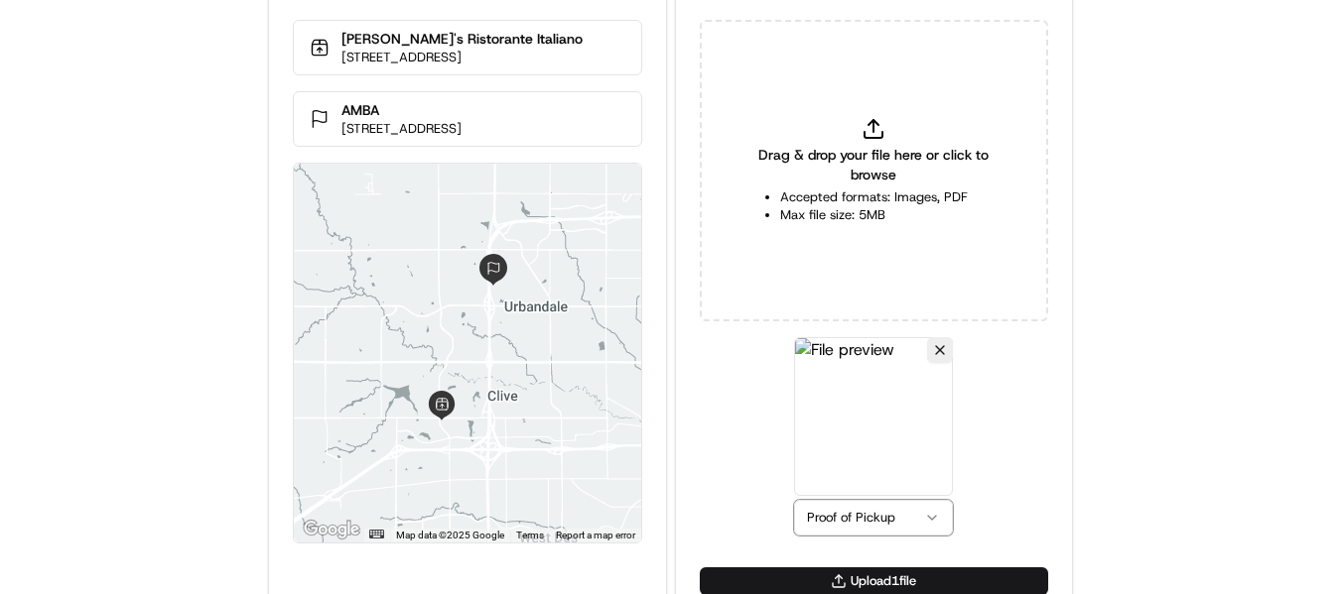
scroll to position [86, 0]
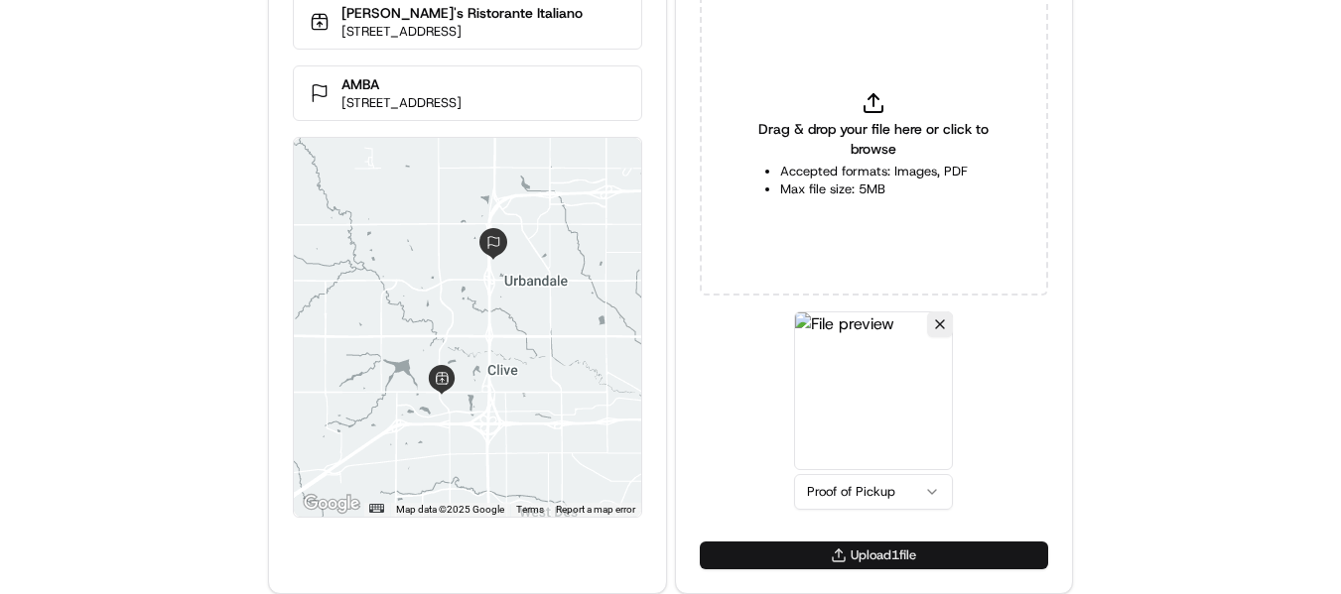
click at [858, 557] on button "Upload 1 file" at bounding box center [874, 556] width 348 height 28
